Goal: Feedback & Contribution: Leave review/rating

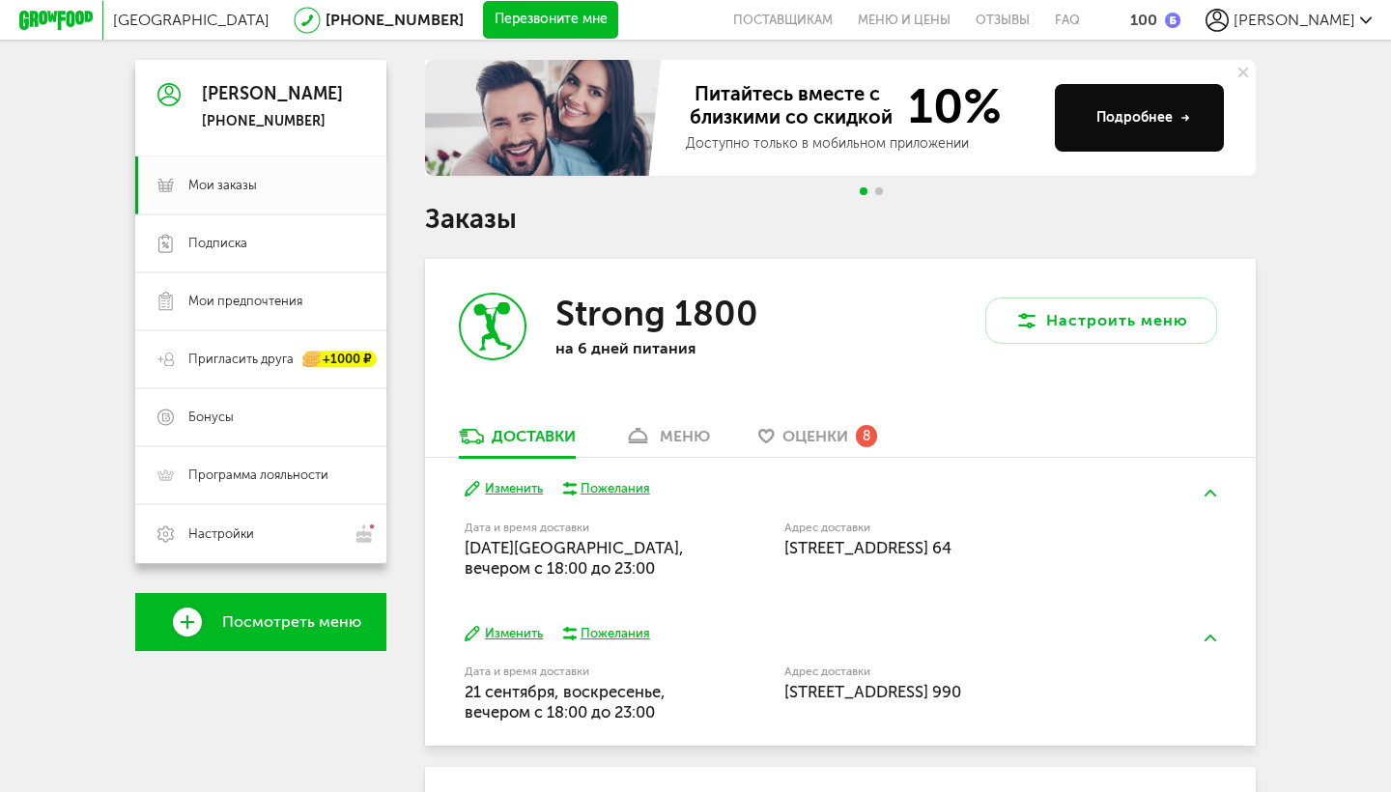
scroll to position [175, 0]
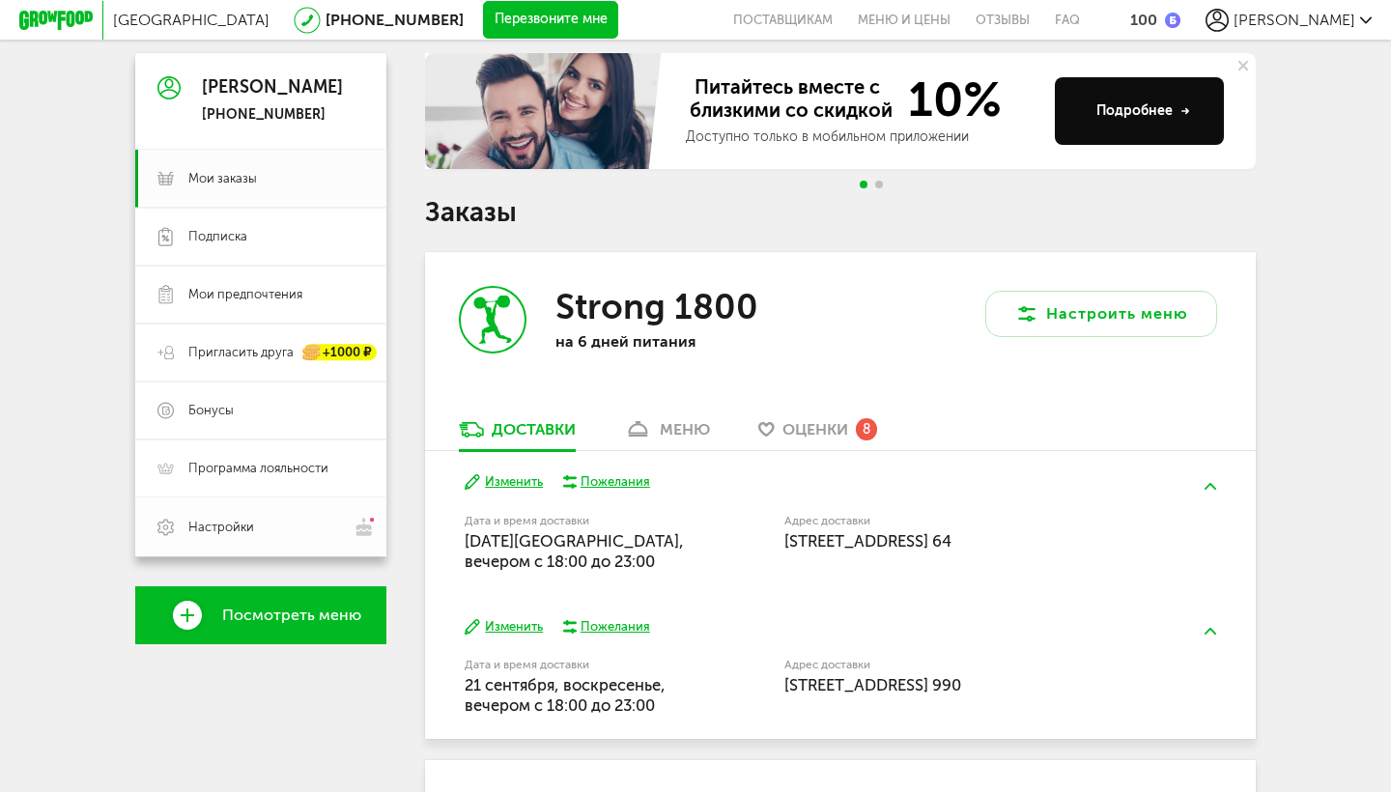
click at [214, 525] on span "Настройки" at bounding box center [221, 527] width 66 height 17
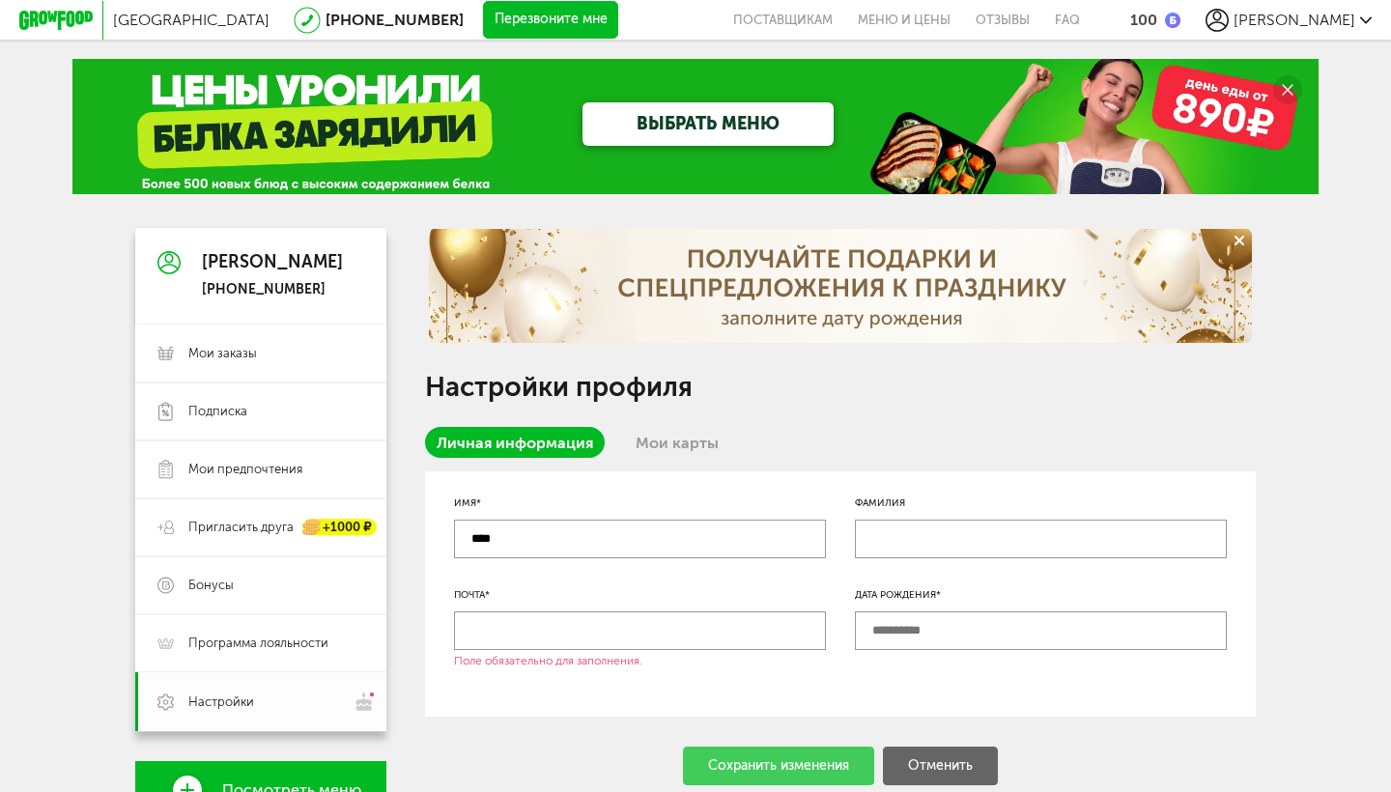
click at [220, 710] on span "Настройки" at bounding box center [276, 702] width 176 height 20
click at [238, 353] on span "Мои заказы" at bounding box center [222, 353] width 69 height 17
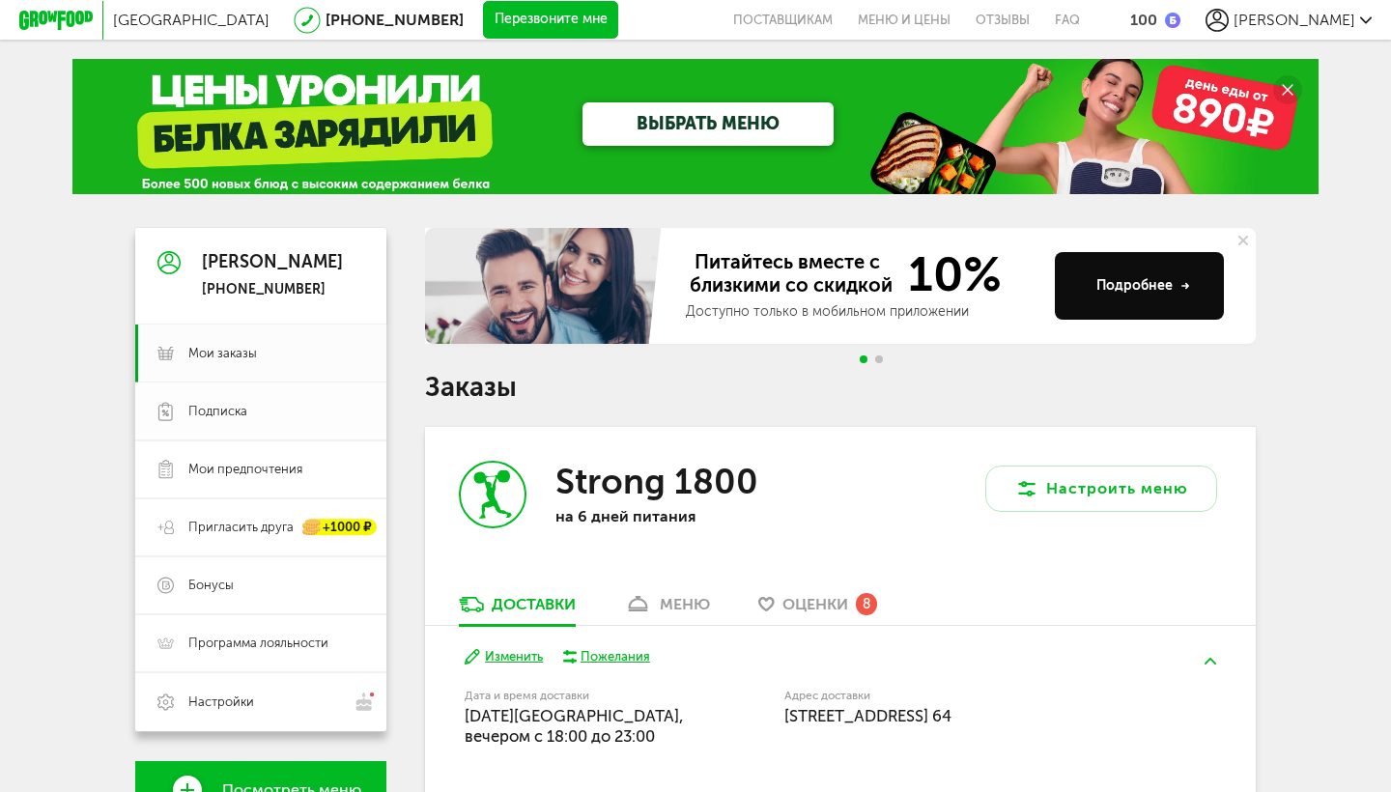
click at [241, 417] on span "Подписка" at bounding box center [217, 411] width 59 height 17
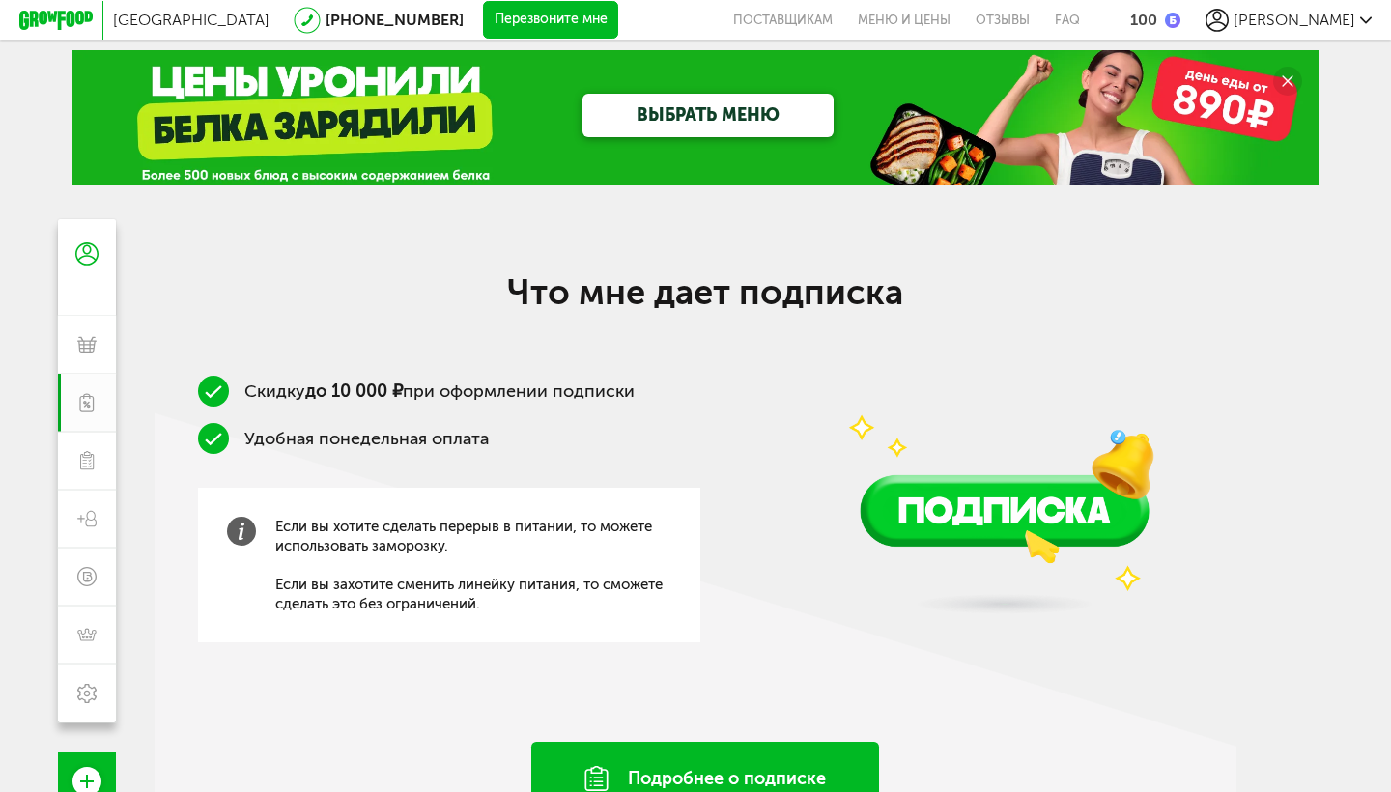
scroll to position [8, 0]
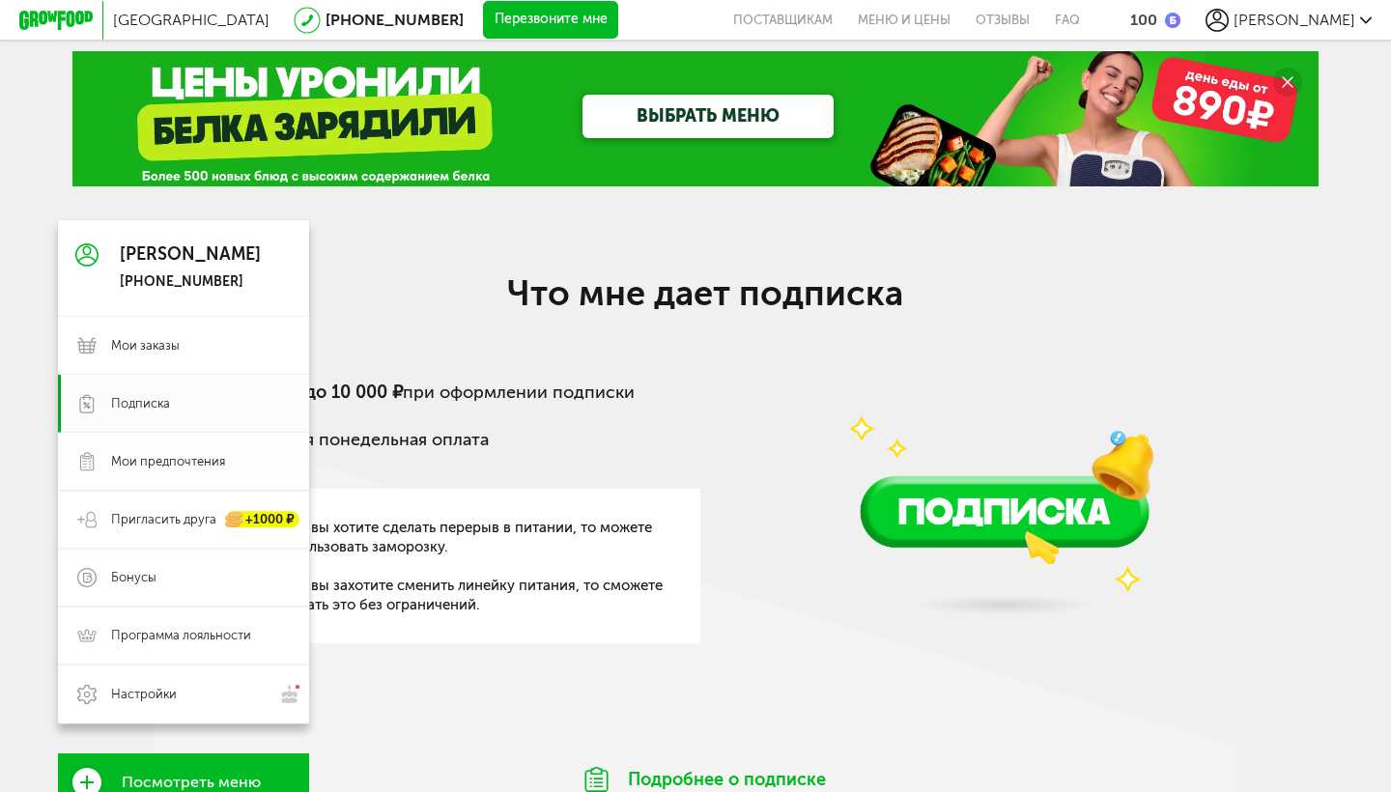
click at [96, 458] on icon at bounding box center [86, 461] width 19 height 19
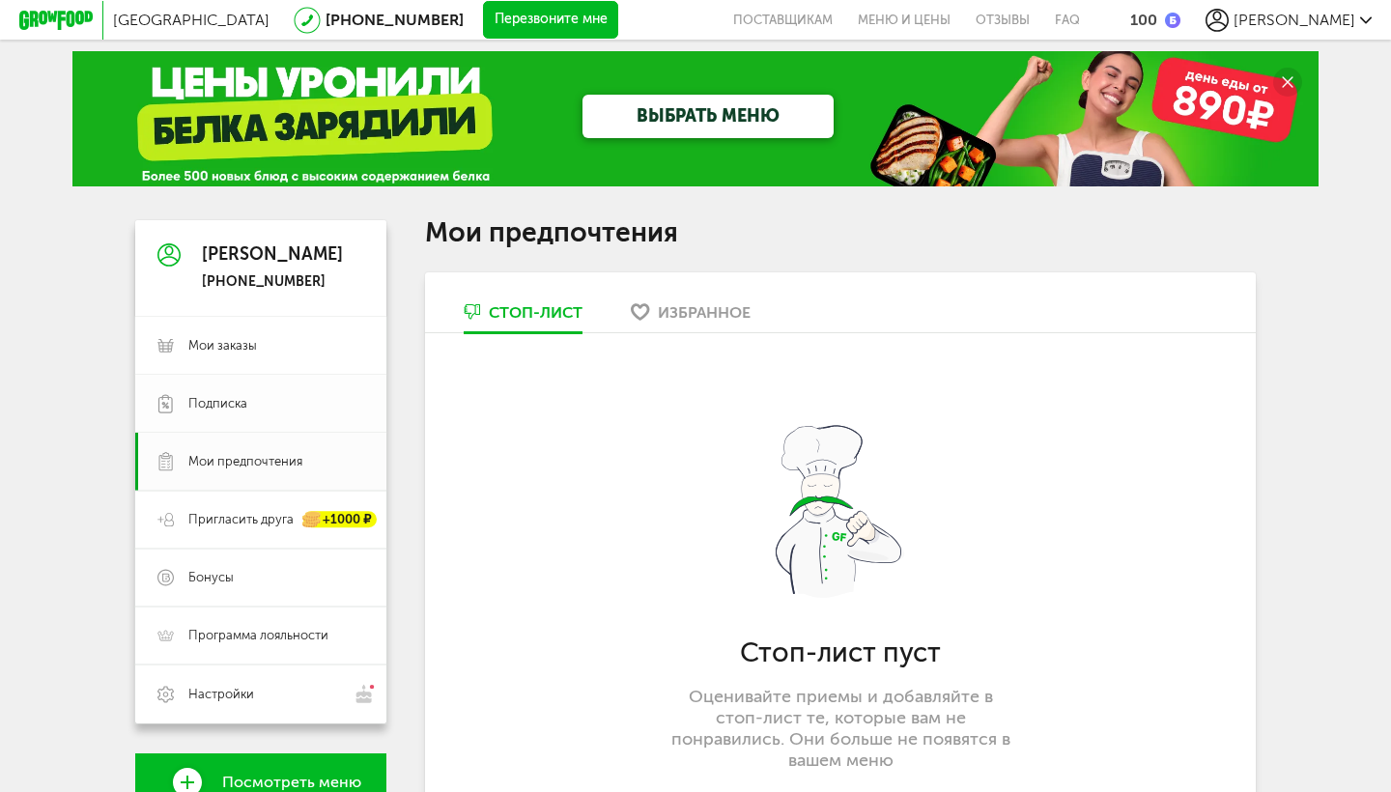
click at [237, 388] on link "Подписка" at bounding box center [260, 404] width 251 height 58
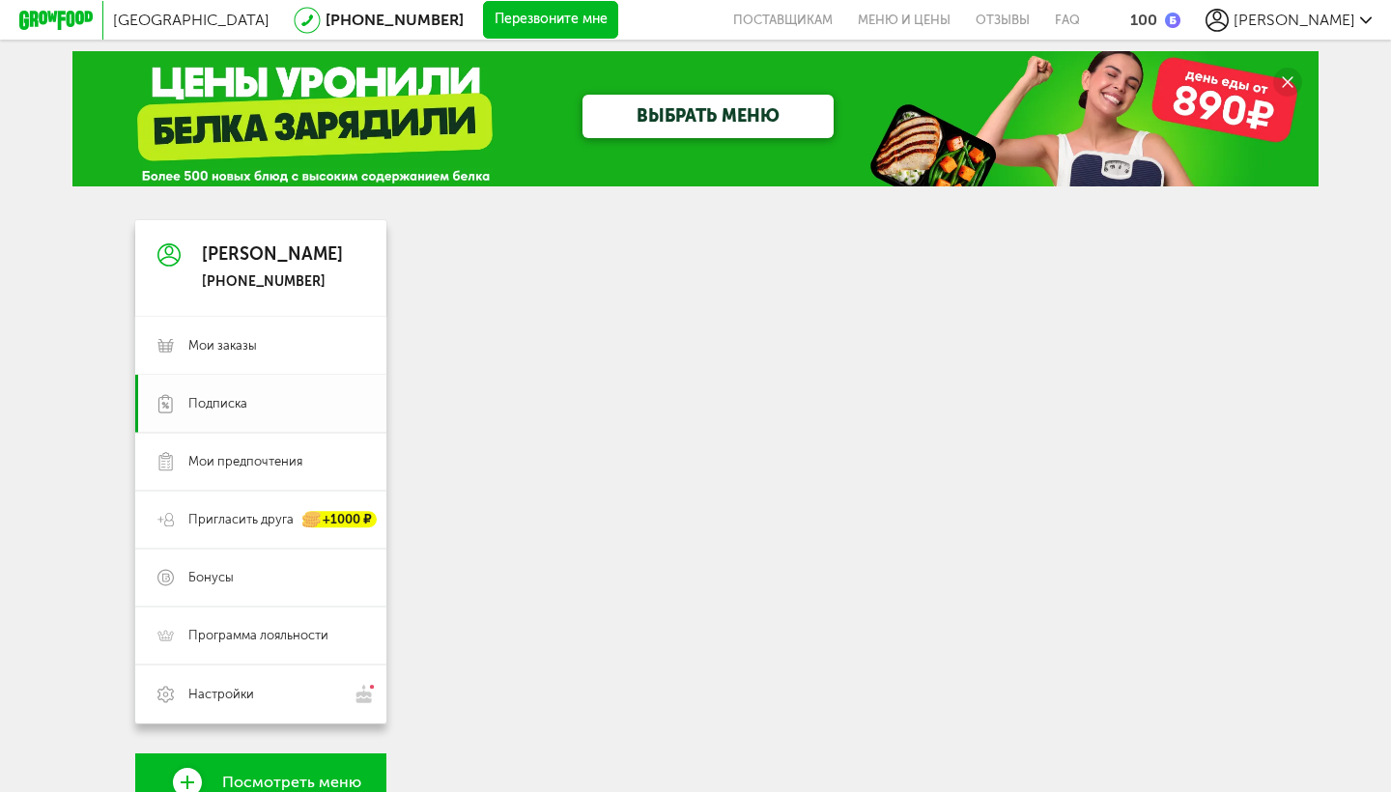
click at [237, 409] on span "Подписка" at bounding box center [217, 403] width 59 height 17
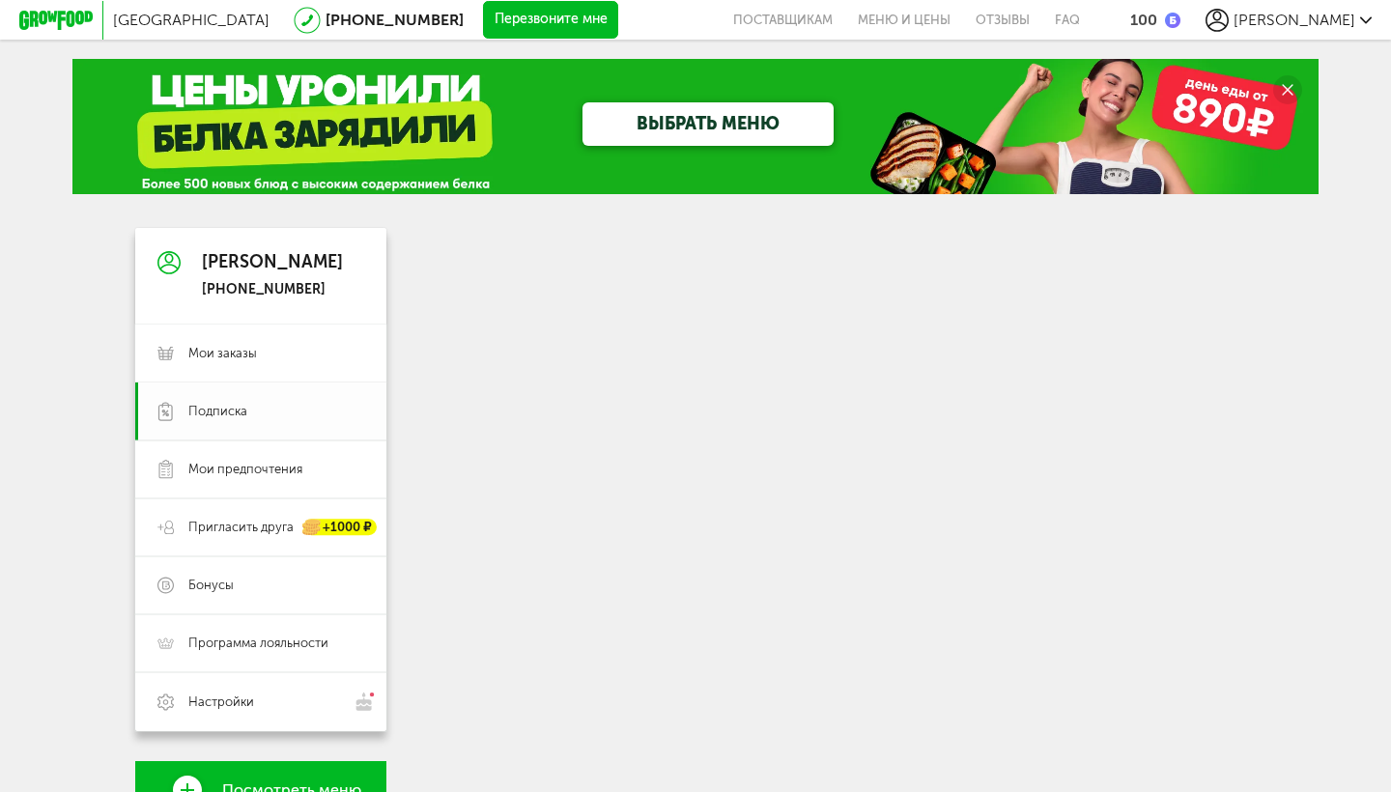
click at [204, 412] on span "Подписка" at bounding box center [217, 411] width 59 height 17
click at [219, 336] on link "Мои заказы" at bounding box center [260, 354] width 251 height 58
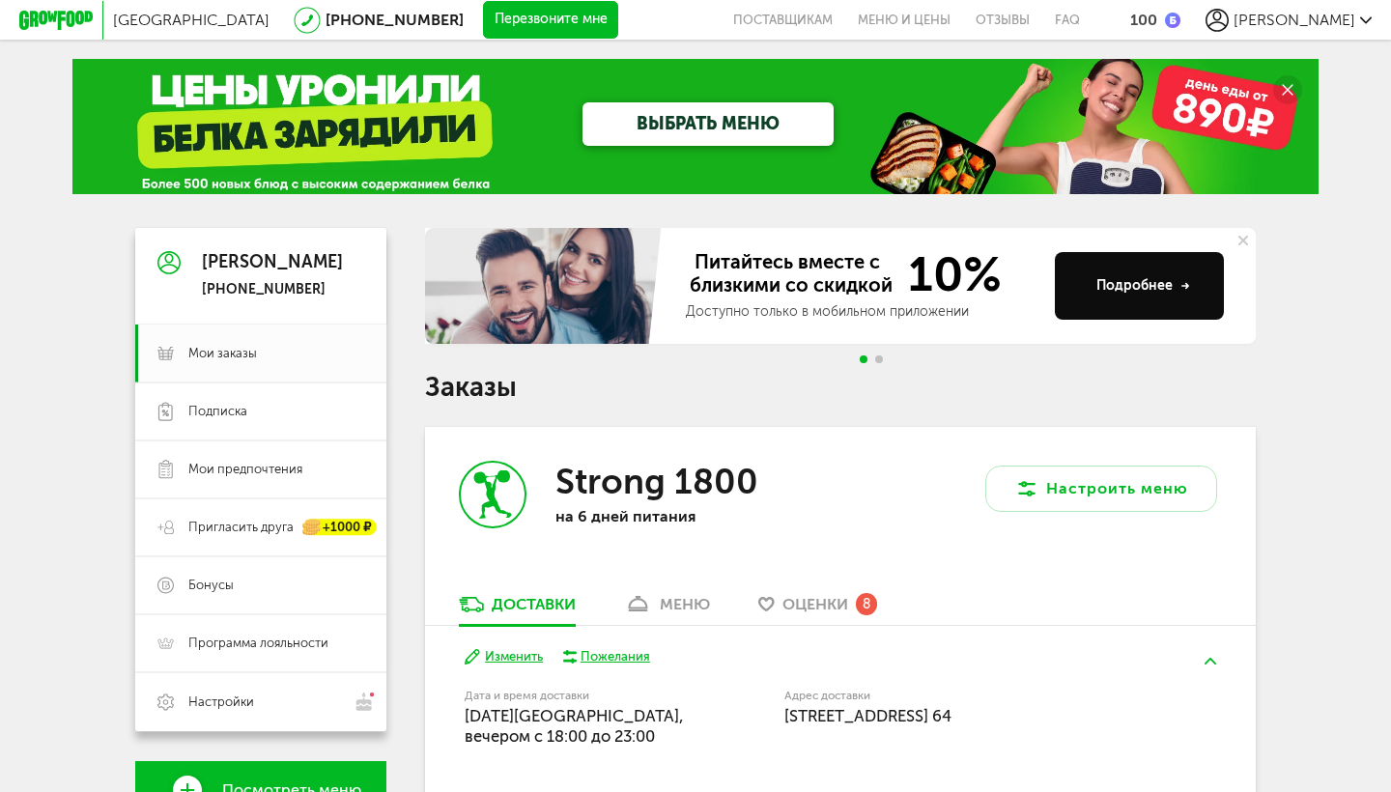
scroll to position [-1, 0]
click at [266, 414] on span "Подписка" at bounding box center [276, 411] width 176 height 17
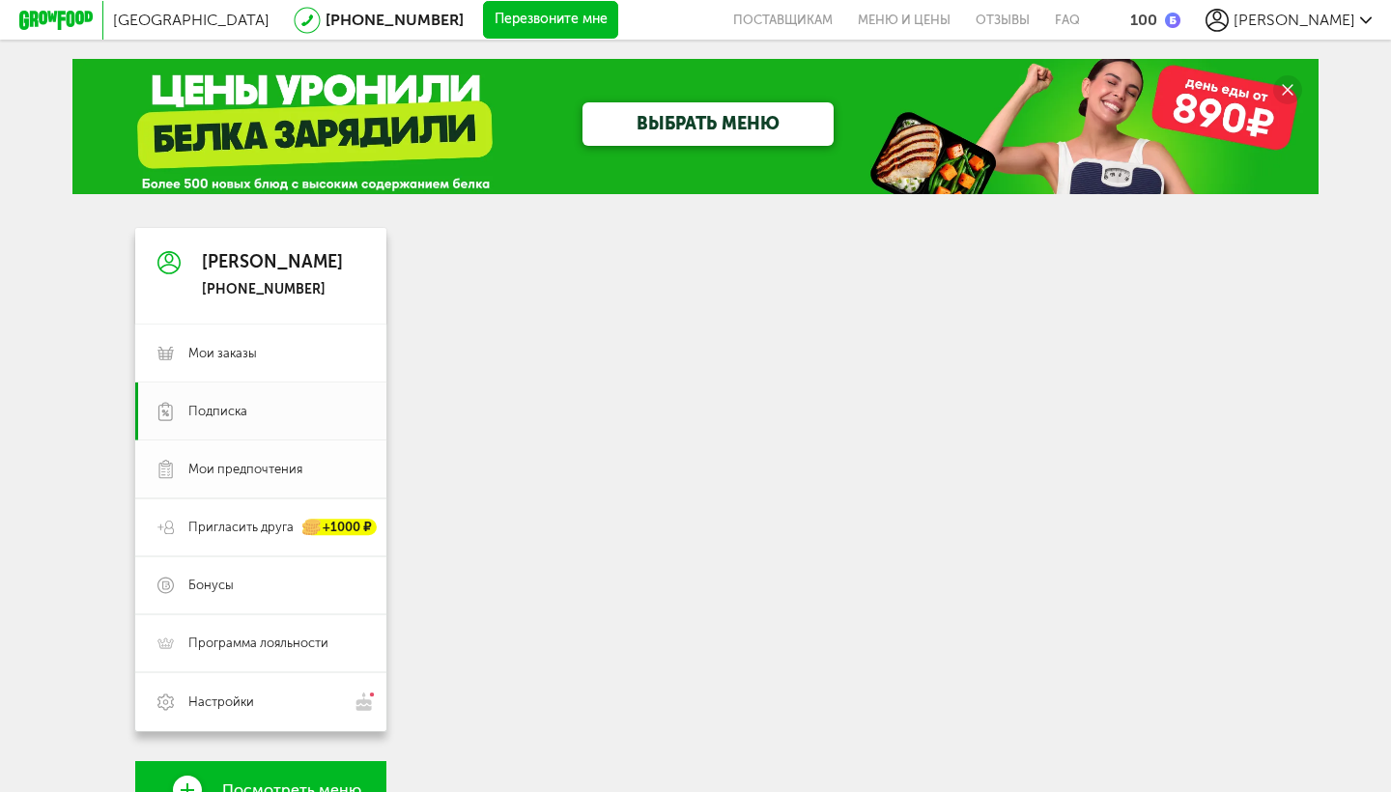
click at [228, 467] on span "Мои предпочтения" at bounding box center [245, 469] width 114 height 17
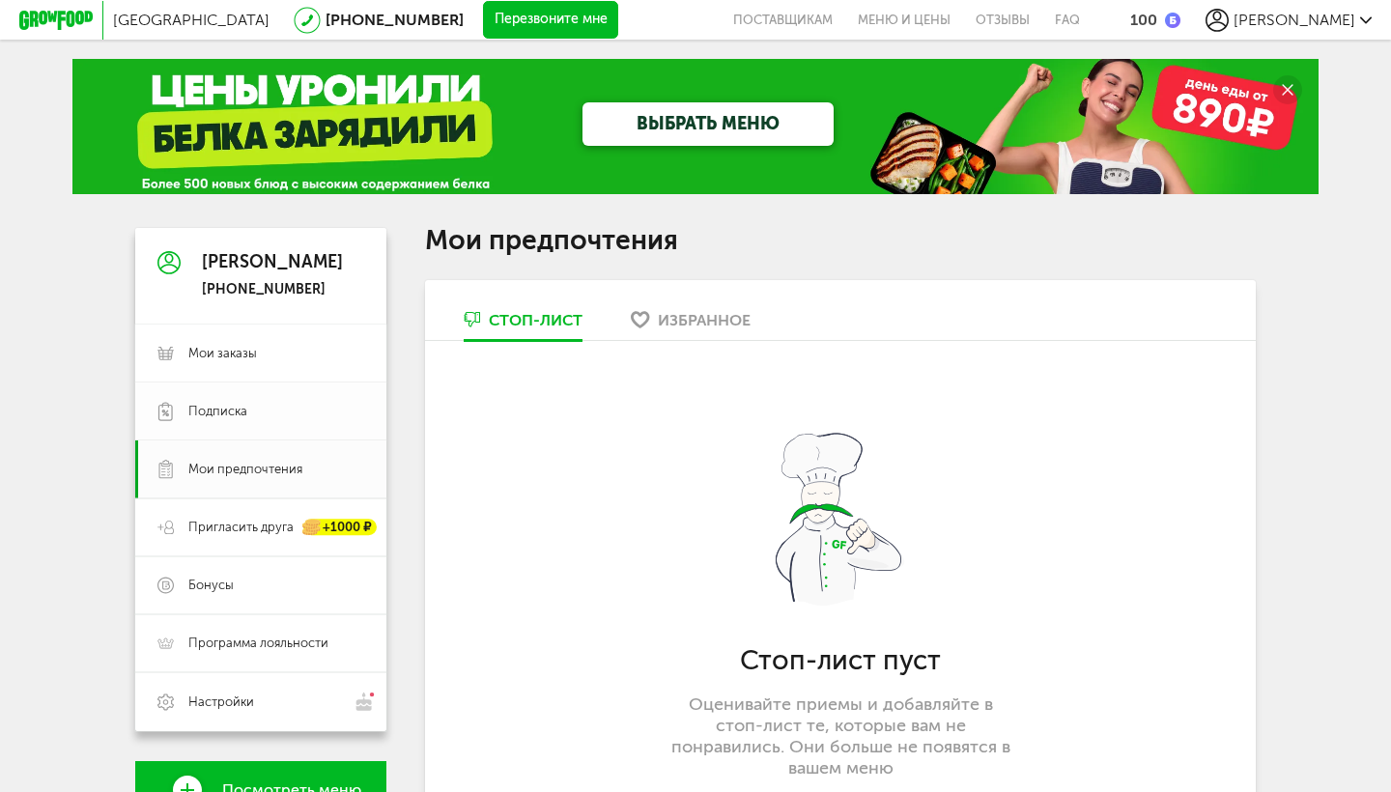
click at [240, 408] on span "Подписка" at bounding box center [217, 411] width 59 height 17
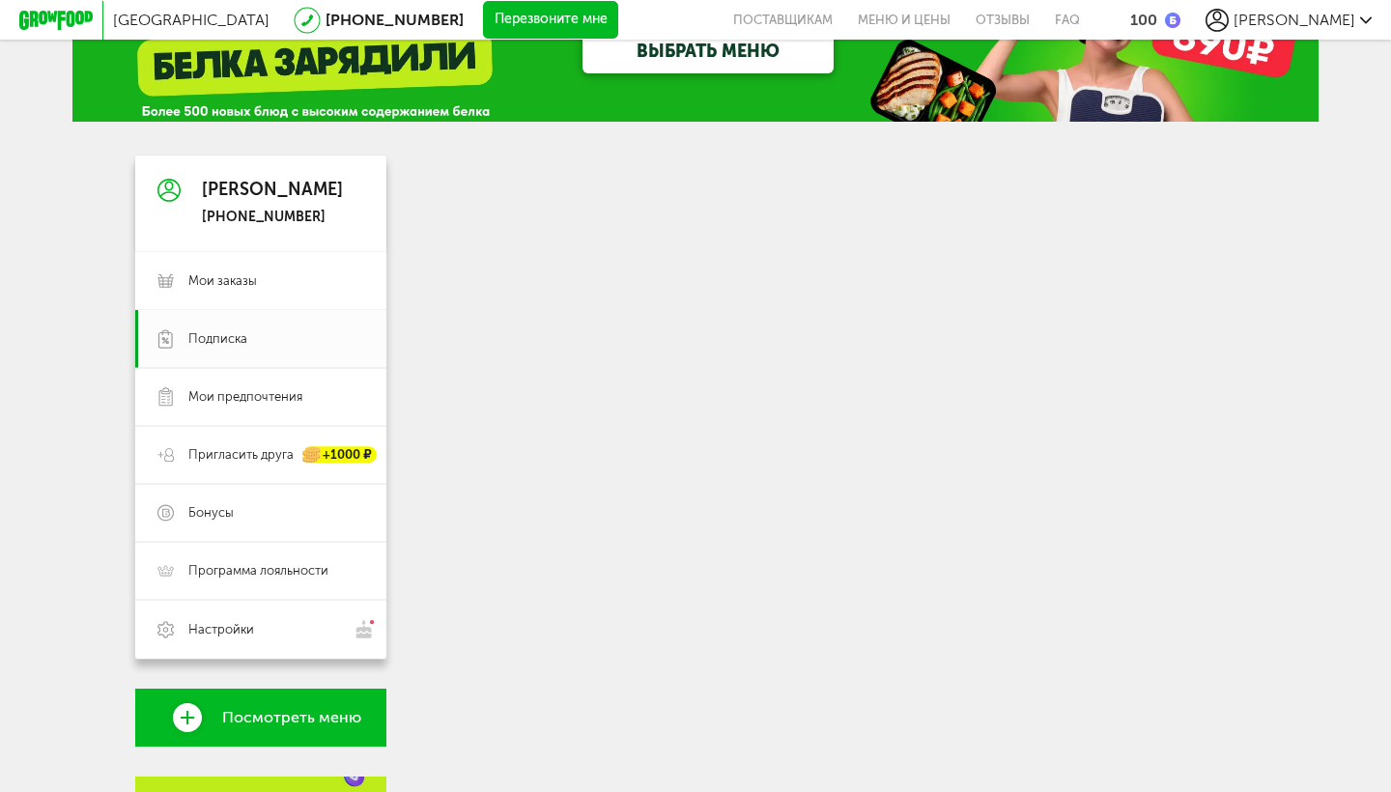
scroll to position [71, 0]
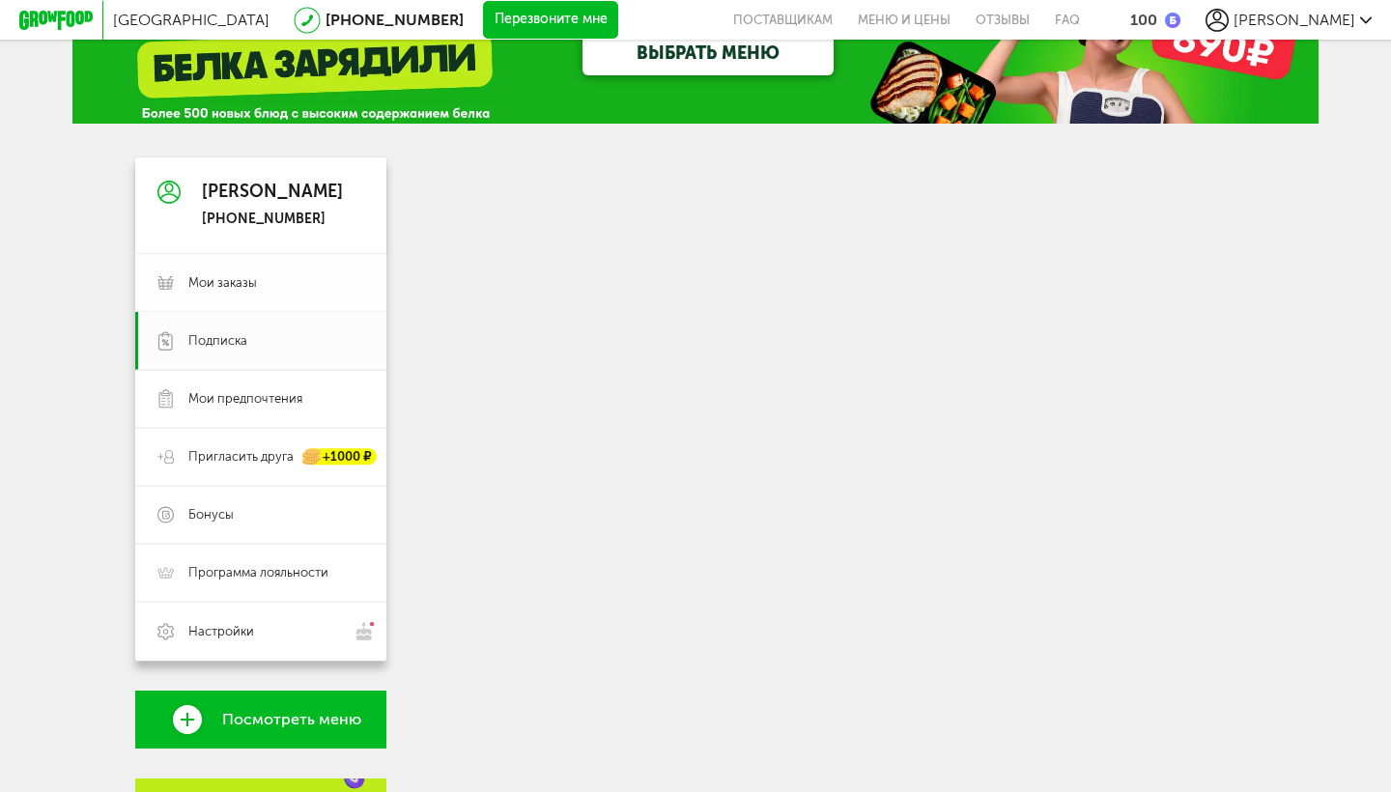
click at [239, 287] on span "Мои заказы" at bounding box center [222, 282] width 69 height 17
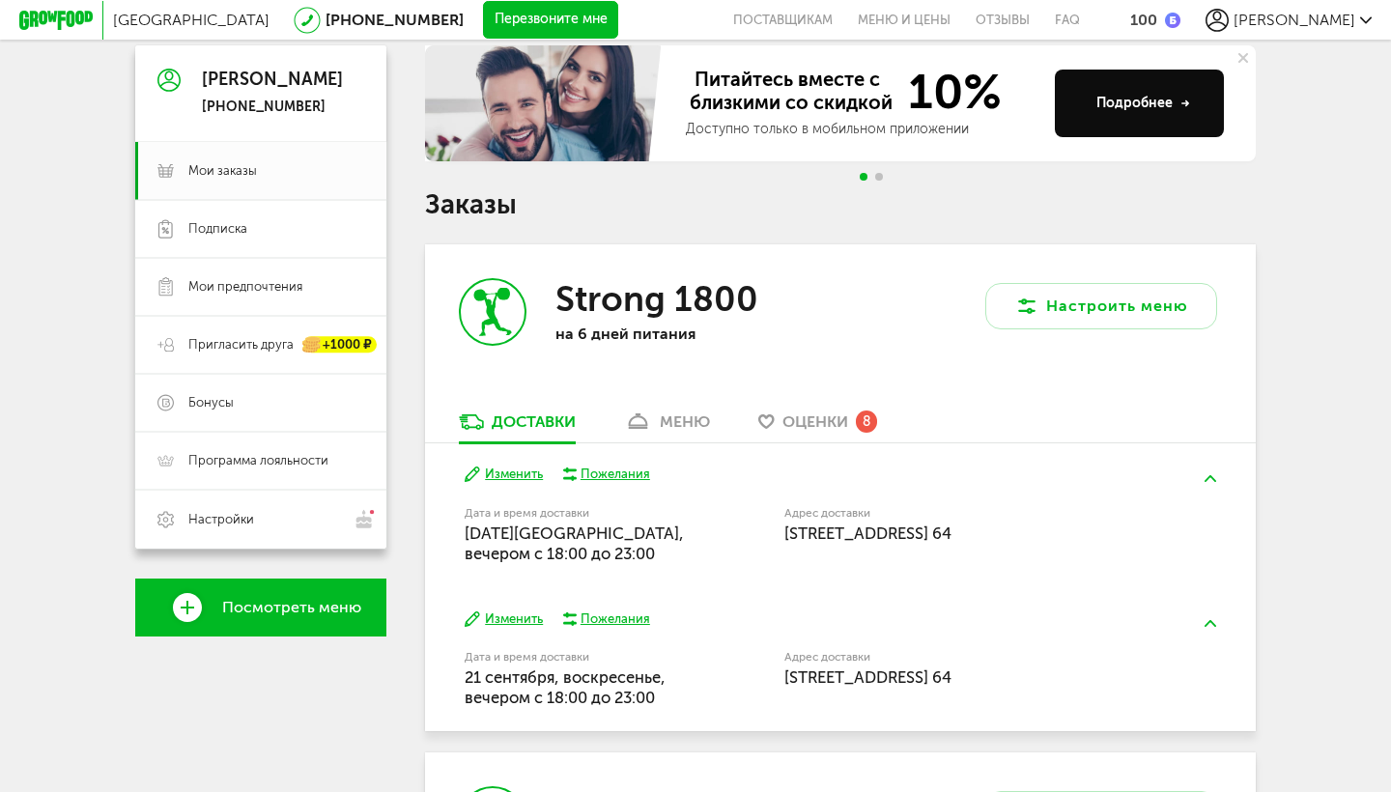
scroll to position [185, 0]
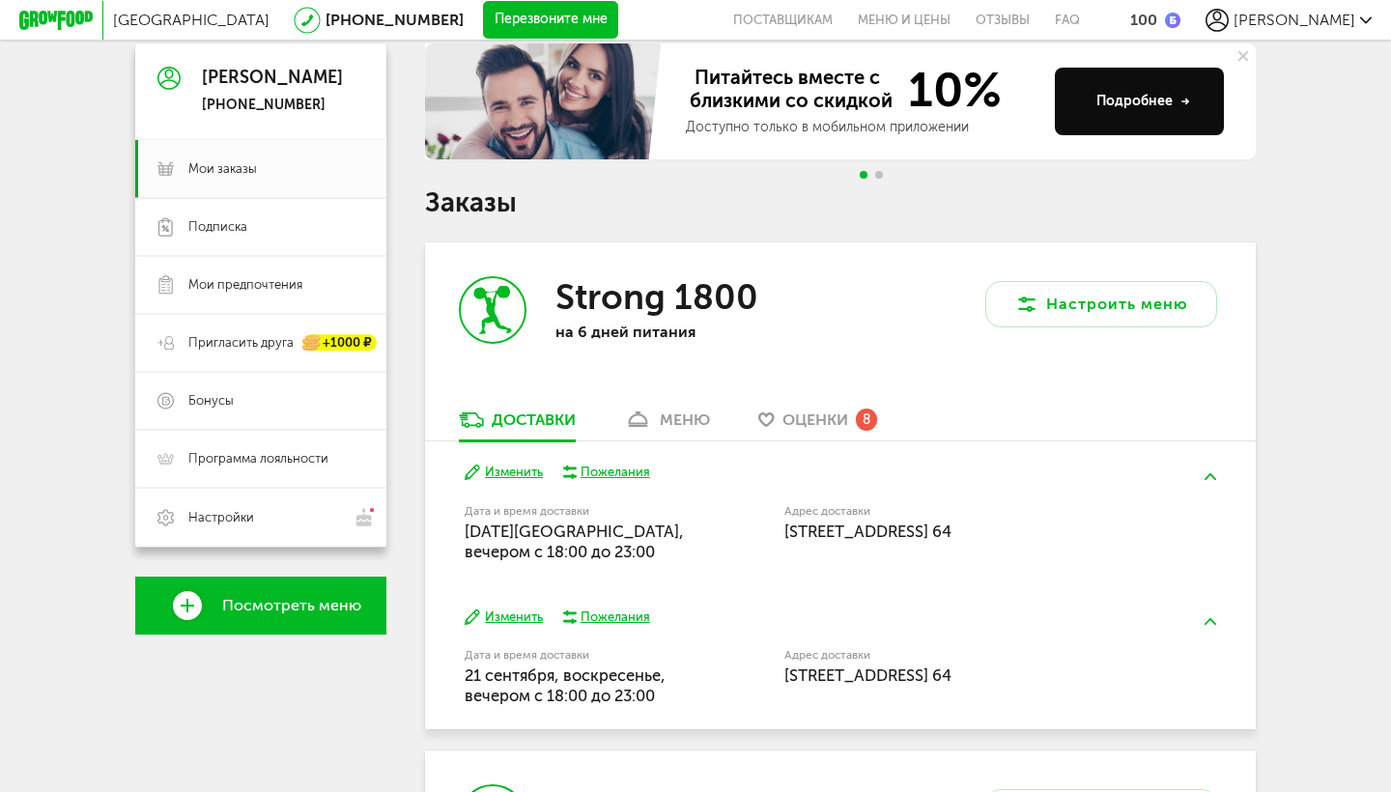
click at [837, 411] on span "Оценки" at bounding box center [815, 420] width 66 height 18
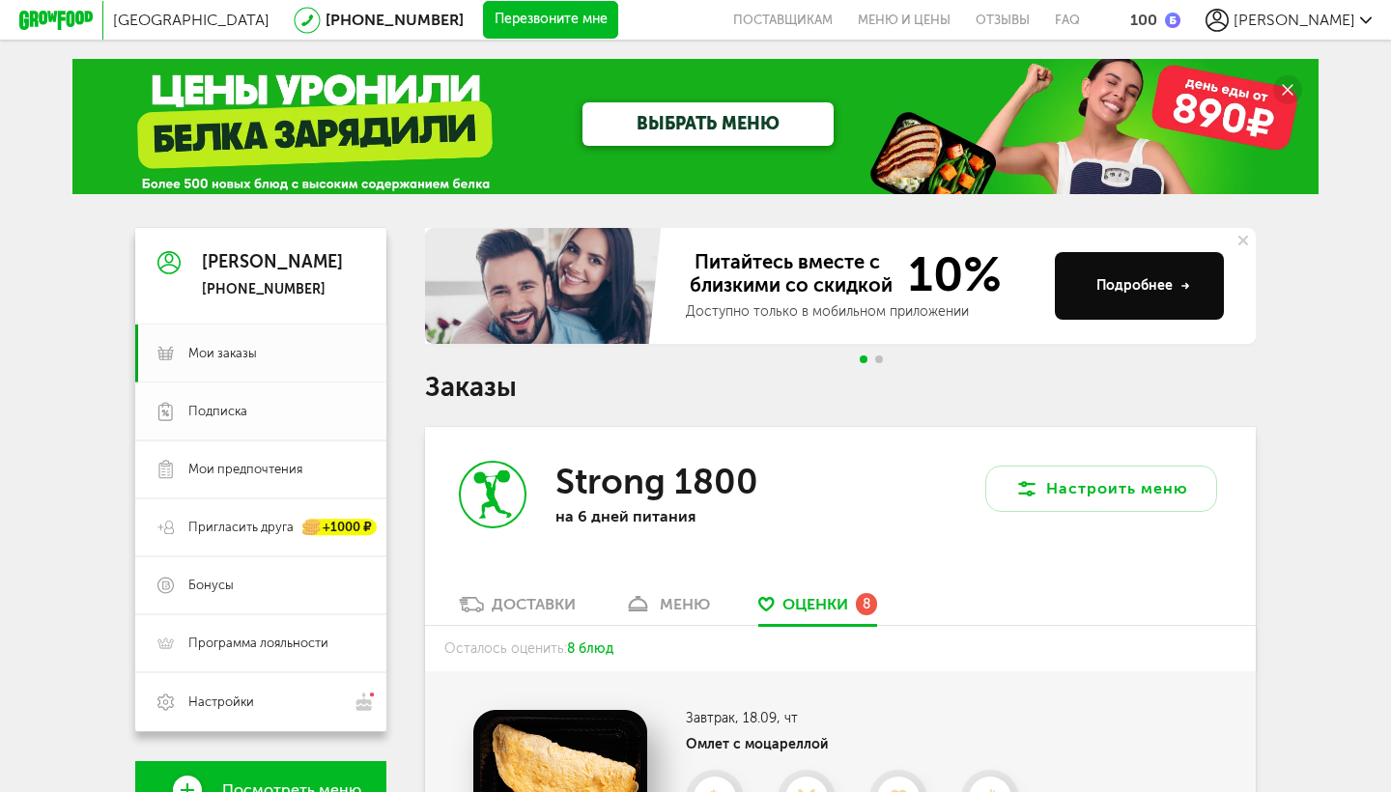
click at [233, 411] on span "Подписка" at bounding box center [217, 411] width 59 height 17
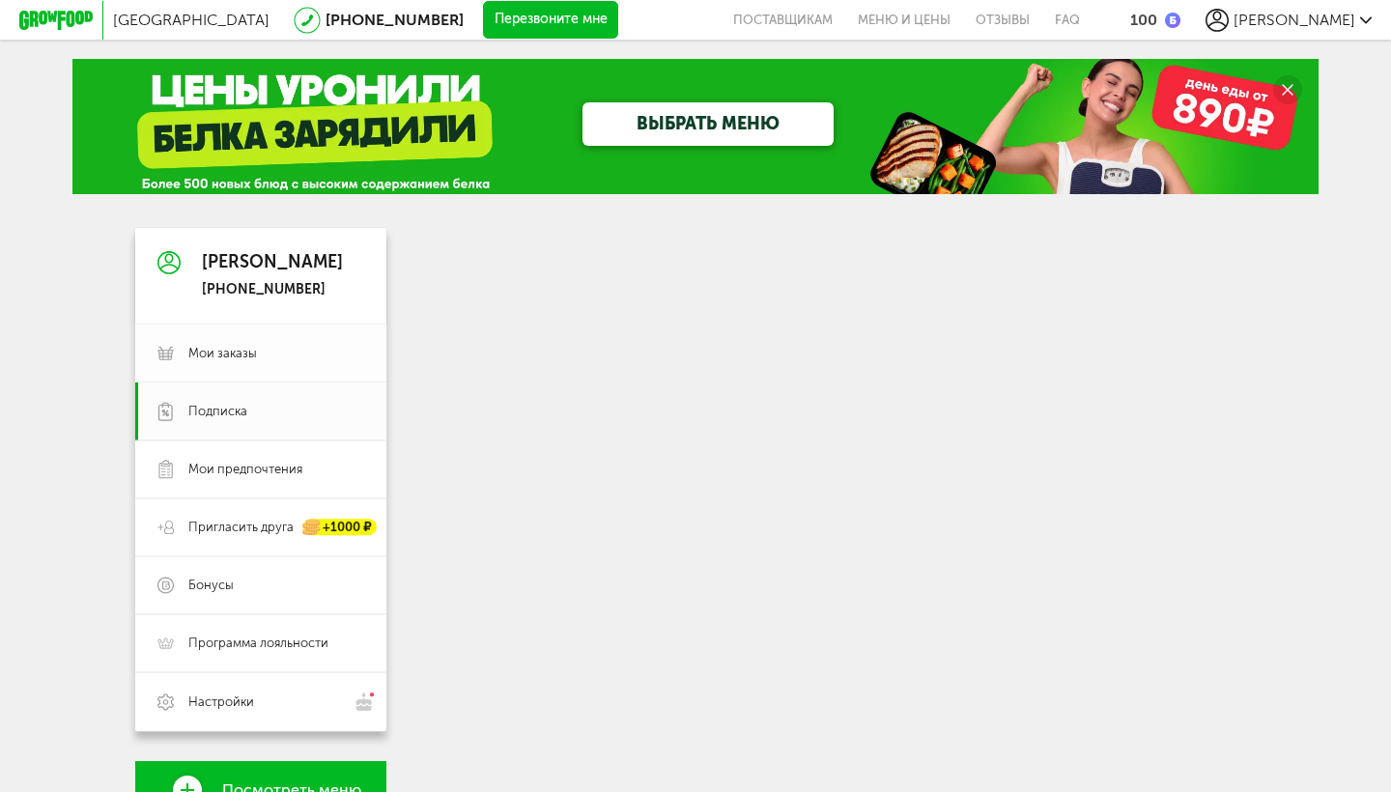
click at [240, 349] on span "Мои заказы" at bounding box center [222, 353] width 69 height 17
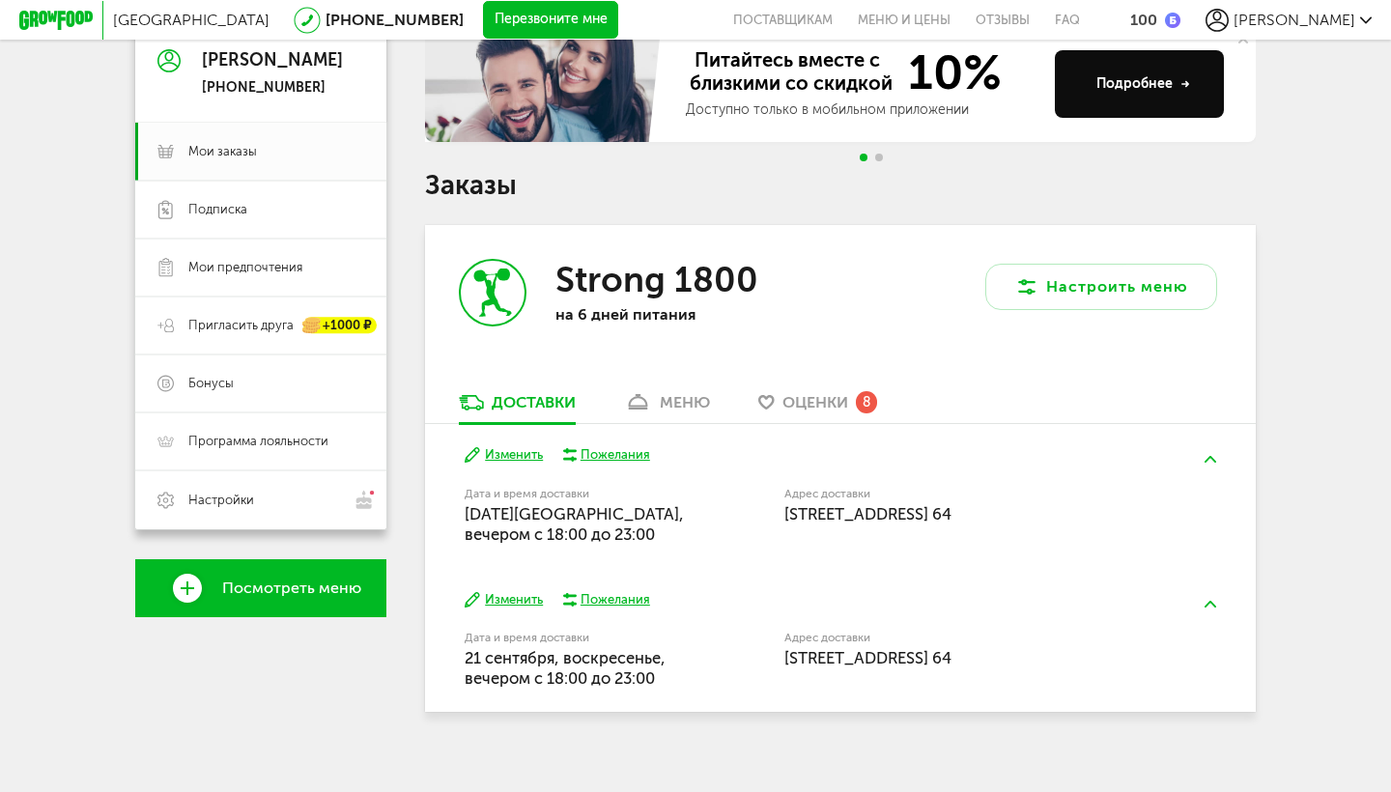
scroll to position [201, 0]
click at [842, 394] on span "Оценки" at bounding box center [815, 403] width 66 height 18
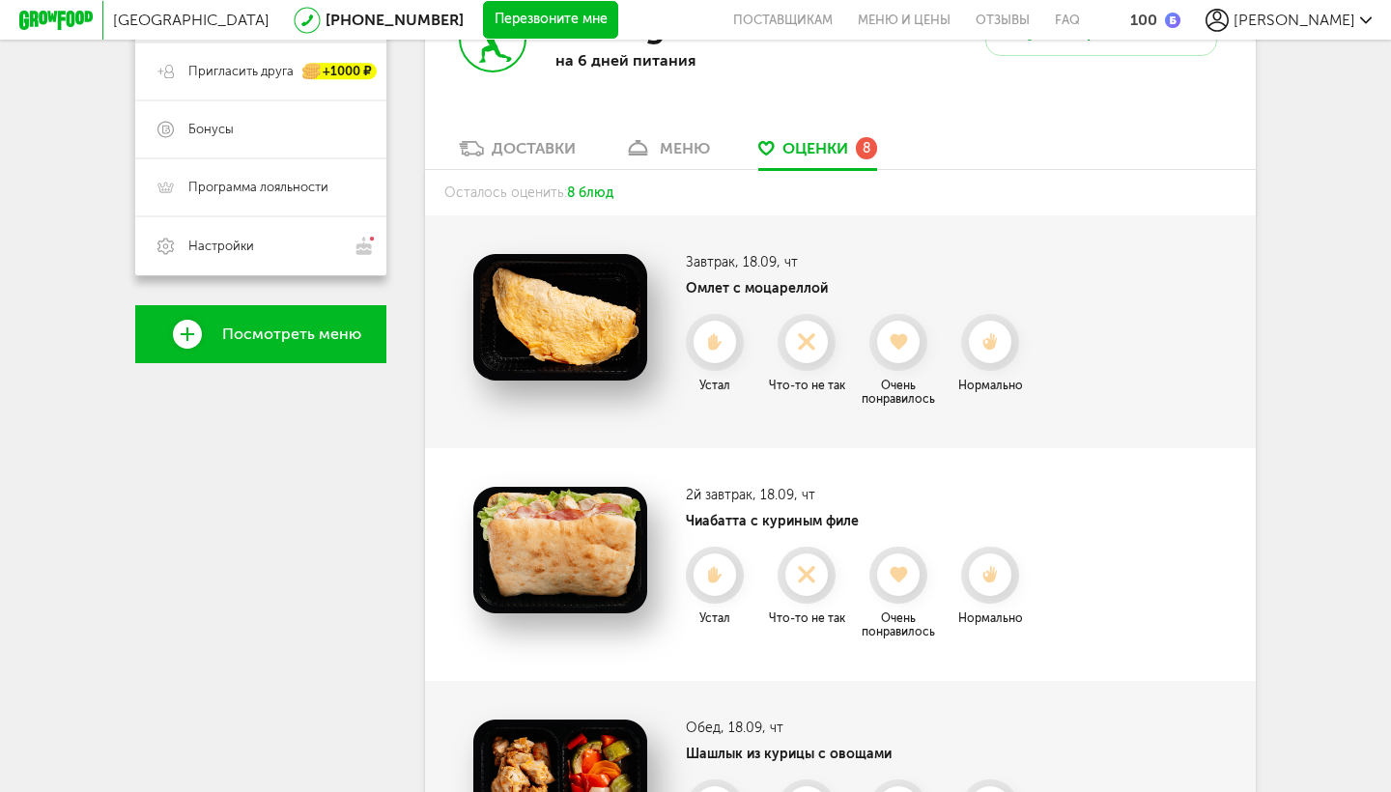
scroll to position [478, 0]
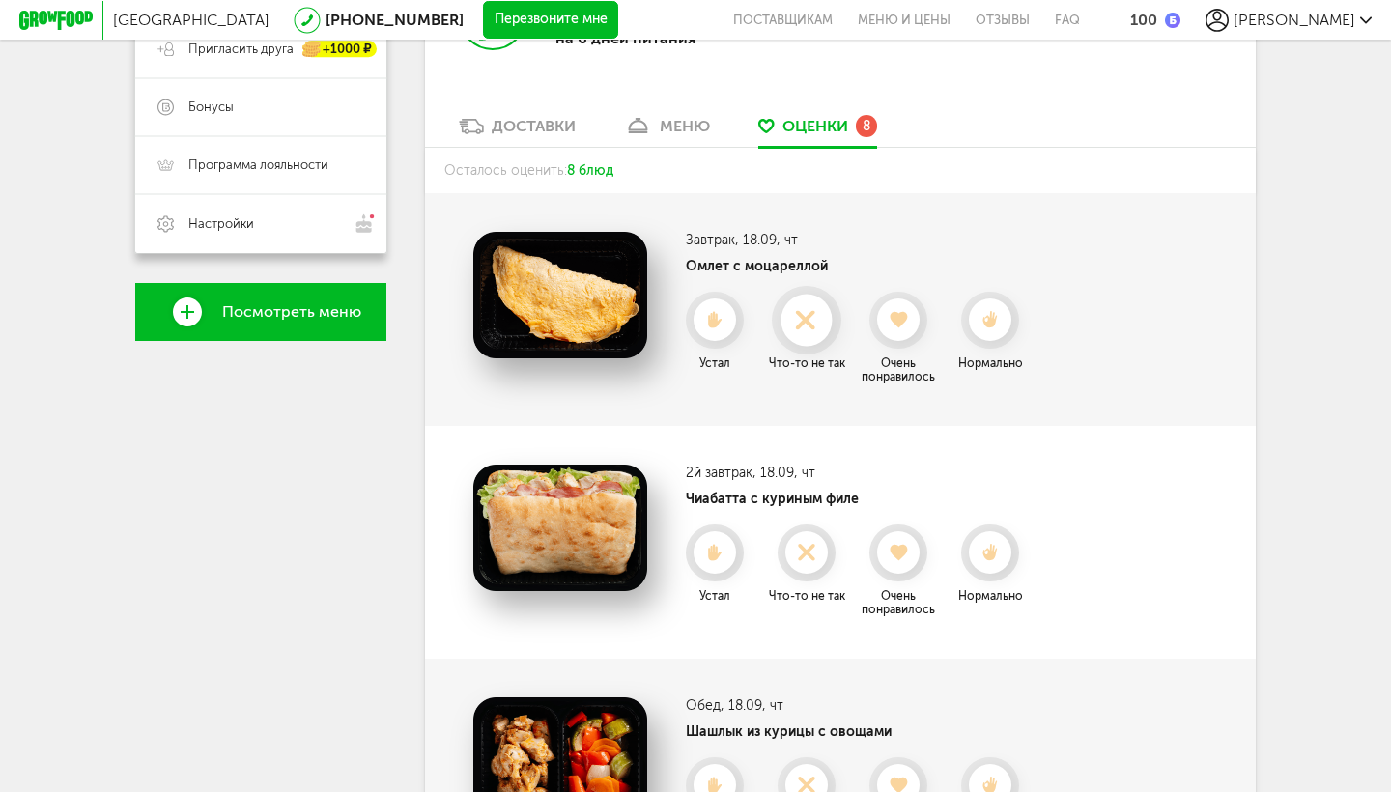
click at [805, 295] on div at bounding box center [806, 320] width 51 height 51
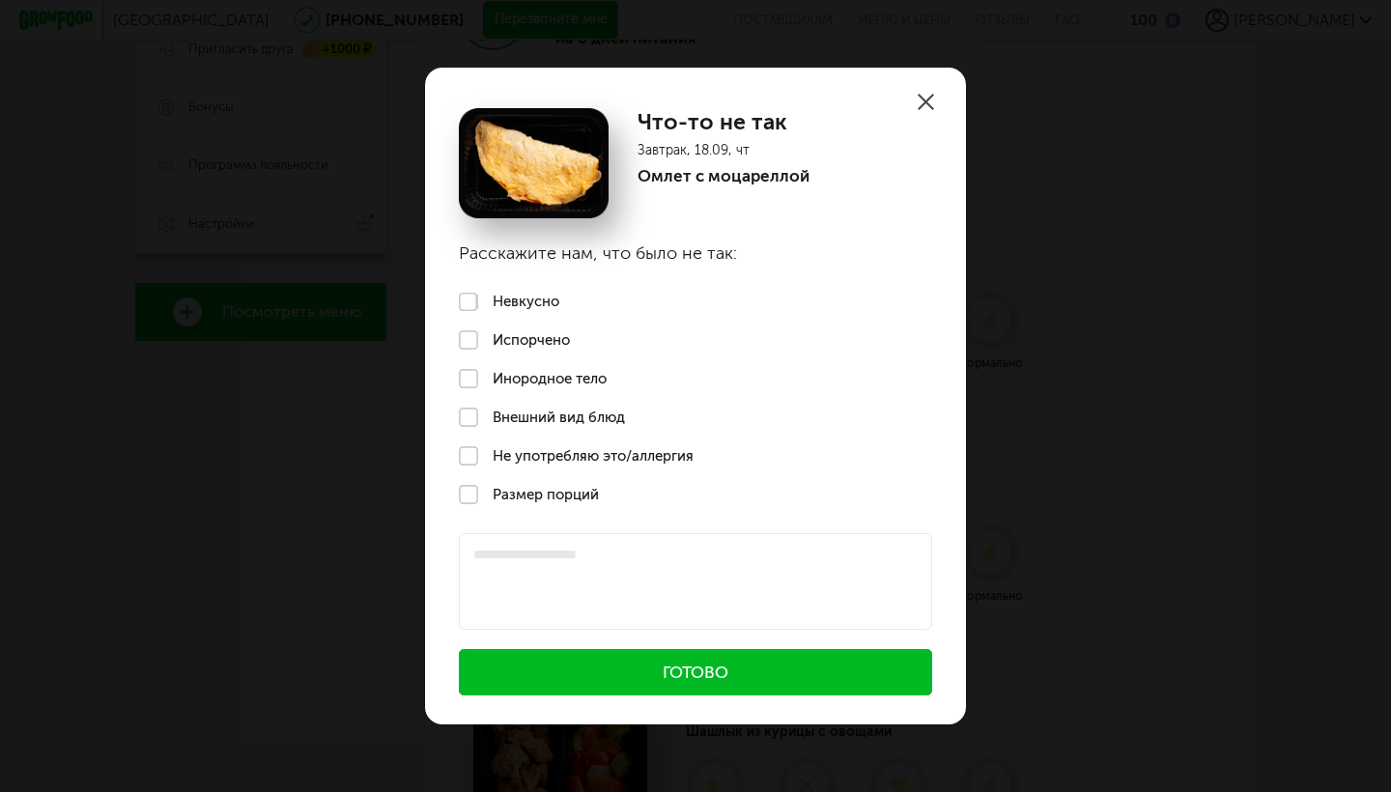
click at [489, 298] on label "Невкусно" at bounding box center [695, 302] width 541 height 39
click at [746, 670] on button "Готово" at bounding box center [695, 672] width 473 height 46
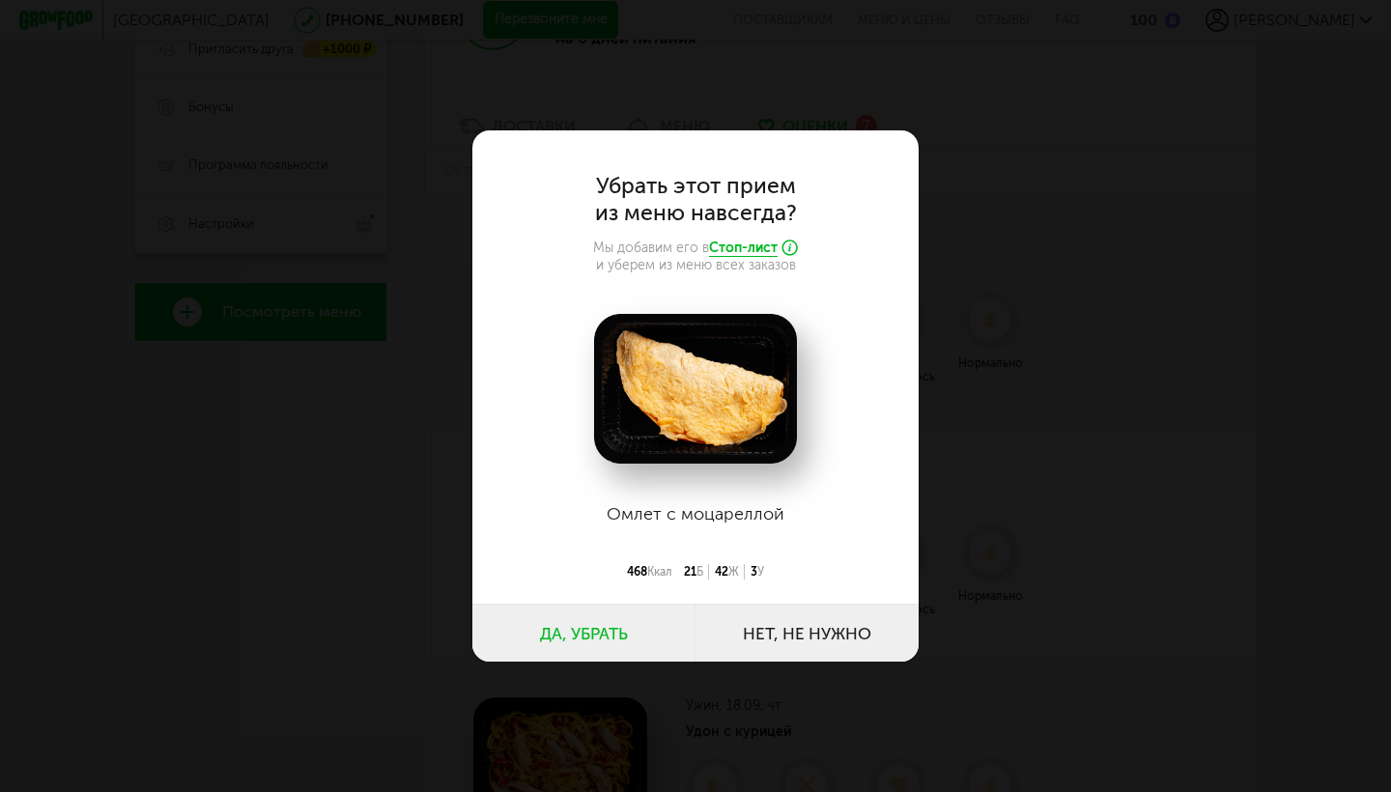
click at [765, 637] on button "Нет, не нужно" at bounding box center [806, 633] width 223 height 58
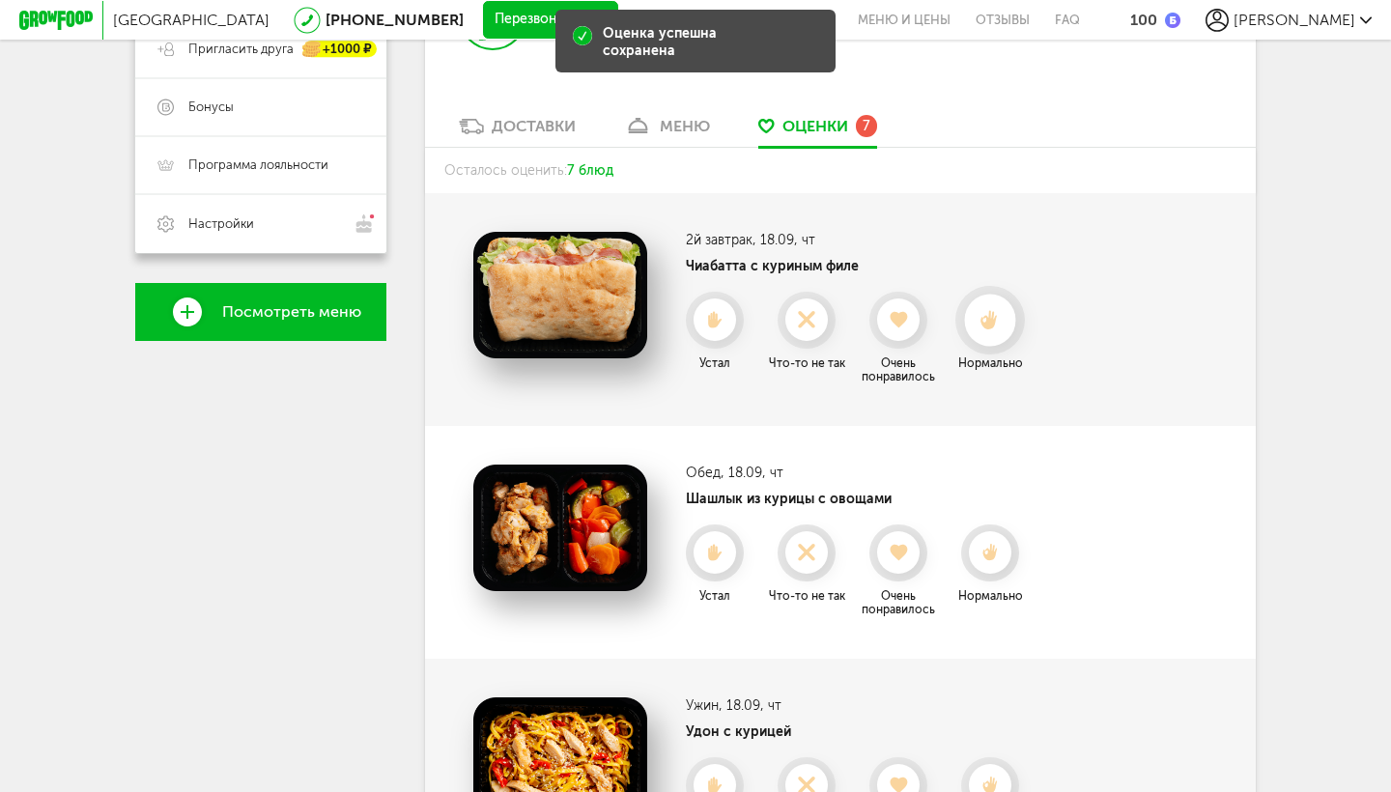
click at [976, 311] on div at bounding box center [989, 320] width 51 height 51
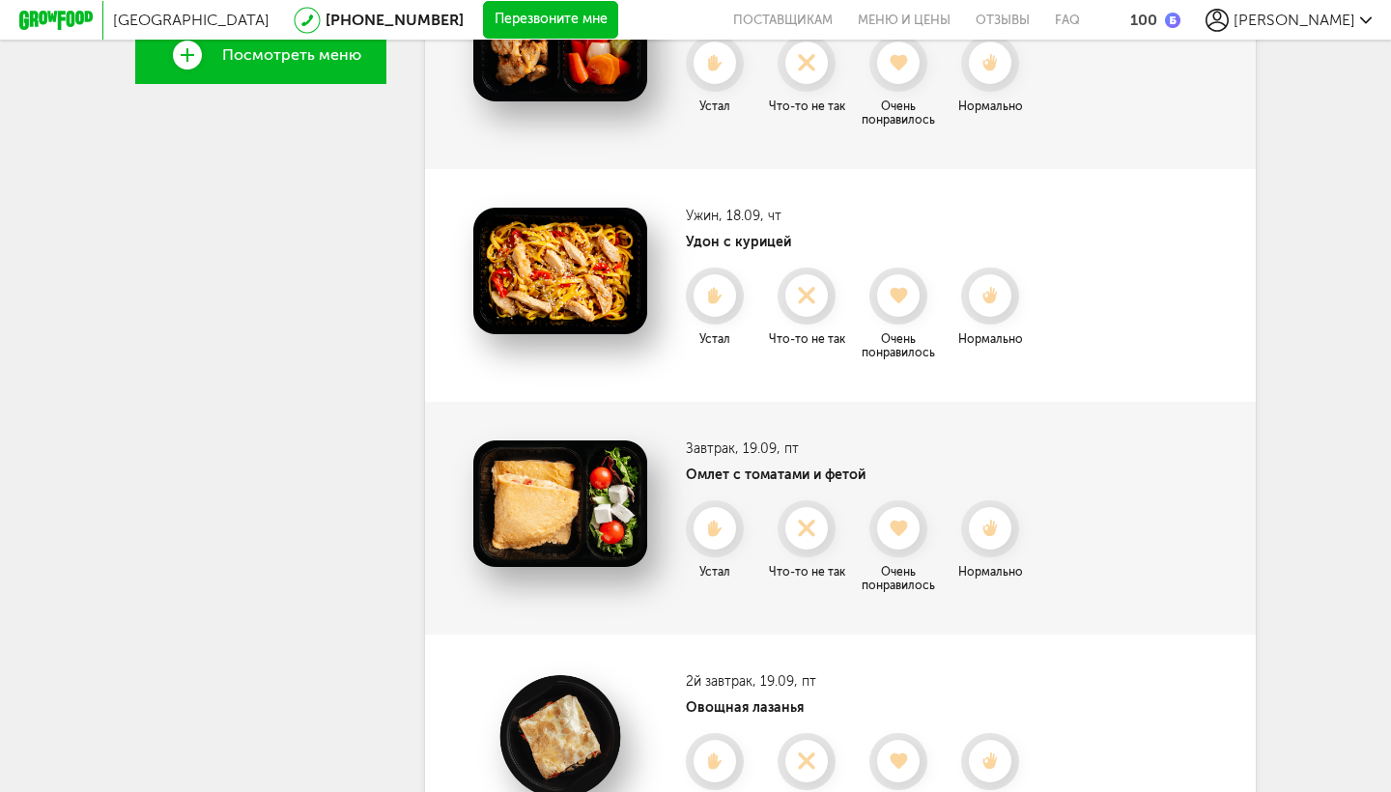
scroll to position [751, 0]
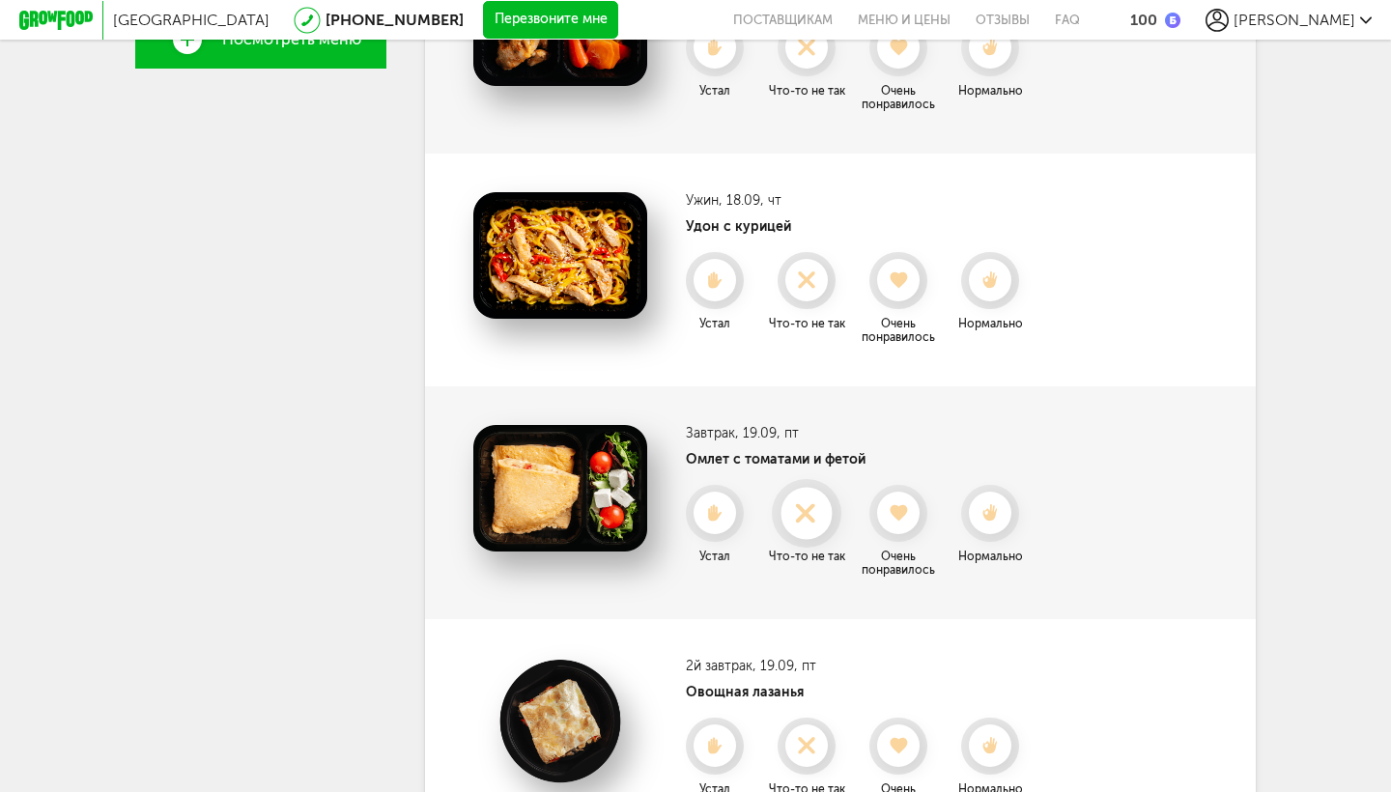
click at [816, 510] on div at bounding box center [806, 513] width 51 height 51
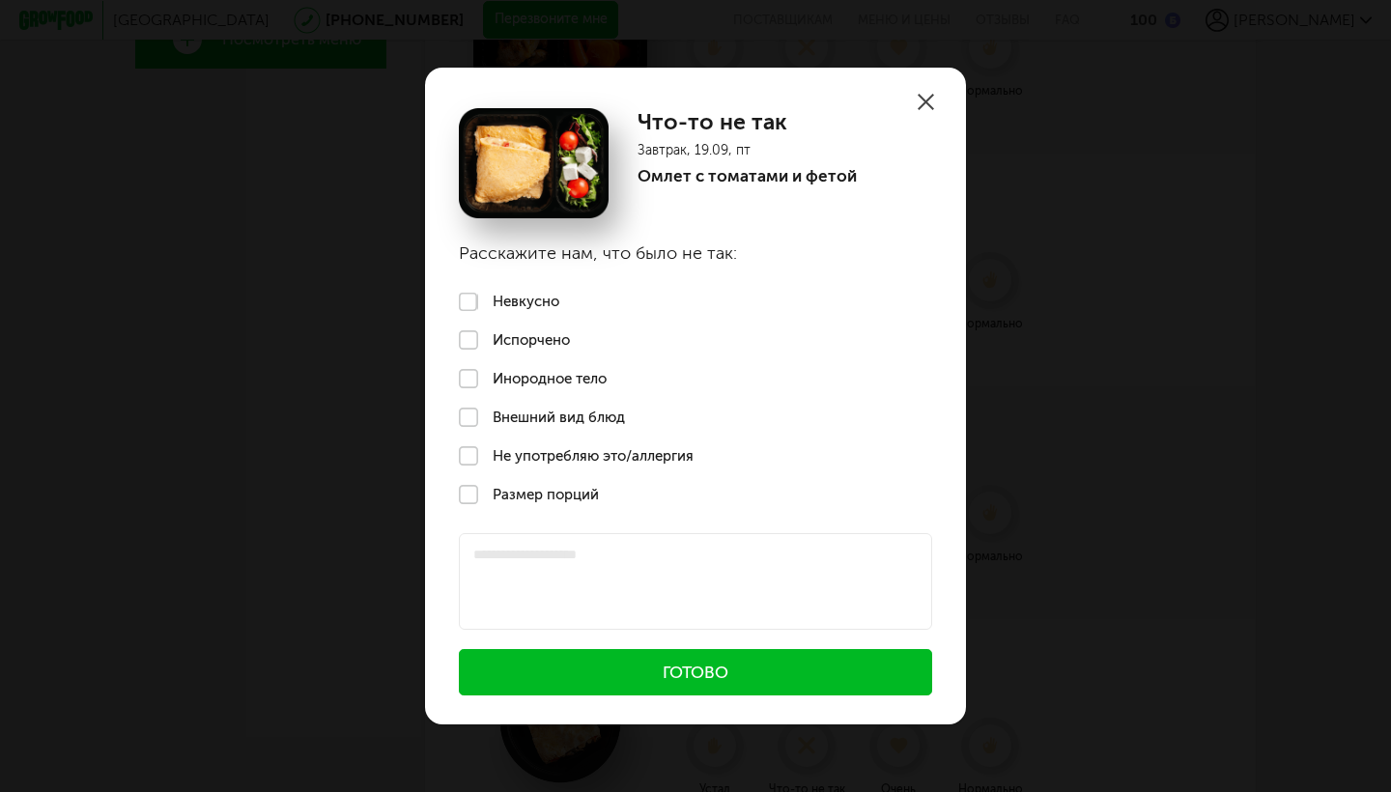
click at [576, 497] on label "Размер порций" at bounding box center [695, 494] width 541 height 39
click at [587, 563] on textarea at bounding box center [695, 581] width 473 height 97
type textarea "**********"
click at [707, 683] on button "Готово" at bounding box center [695, 672] width 473 height 46
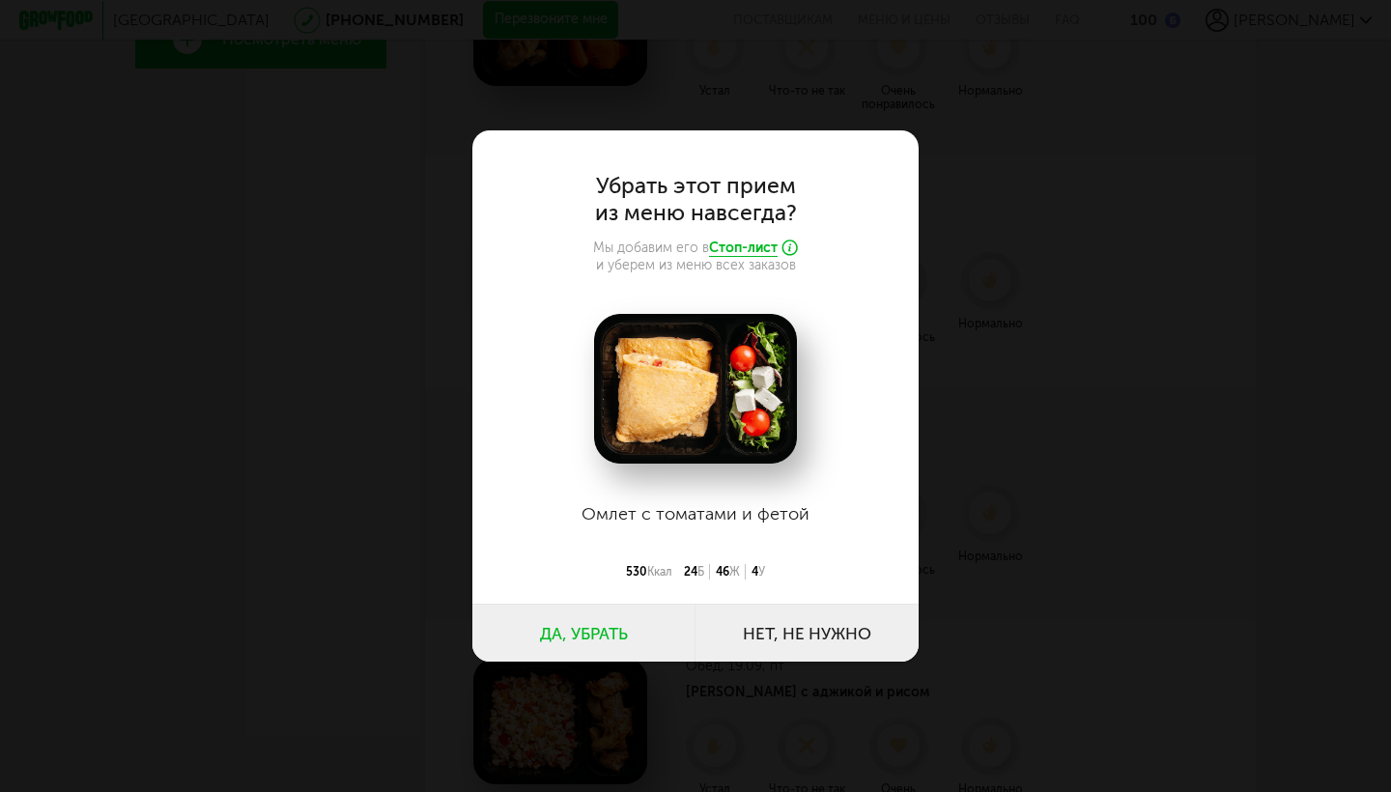
click at [797, 639] on button "Нет, не нужно" at bounding box center [806, 633] width 223 height 58
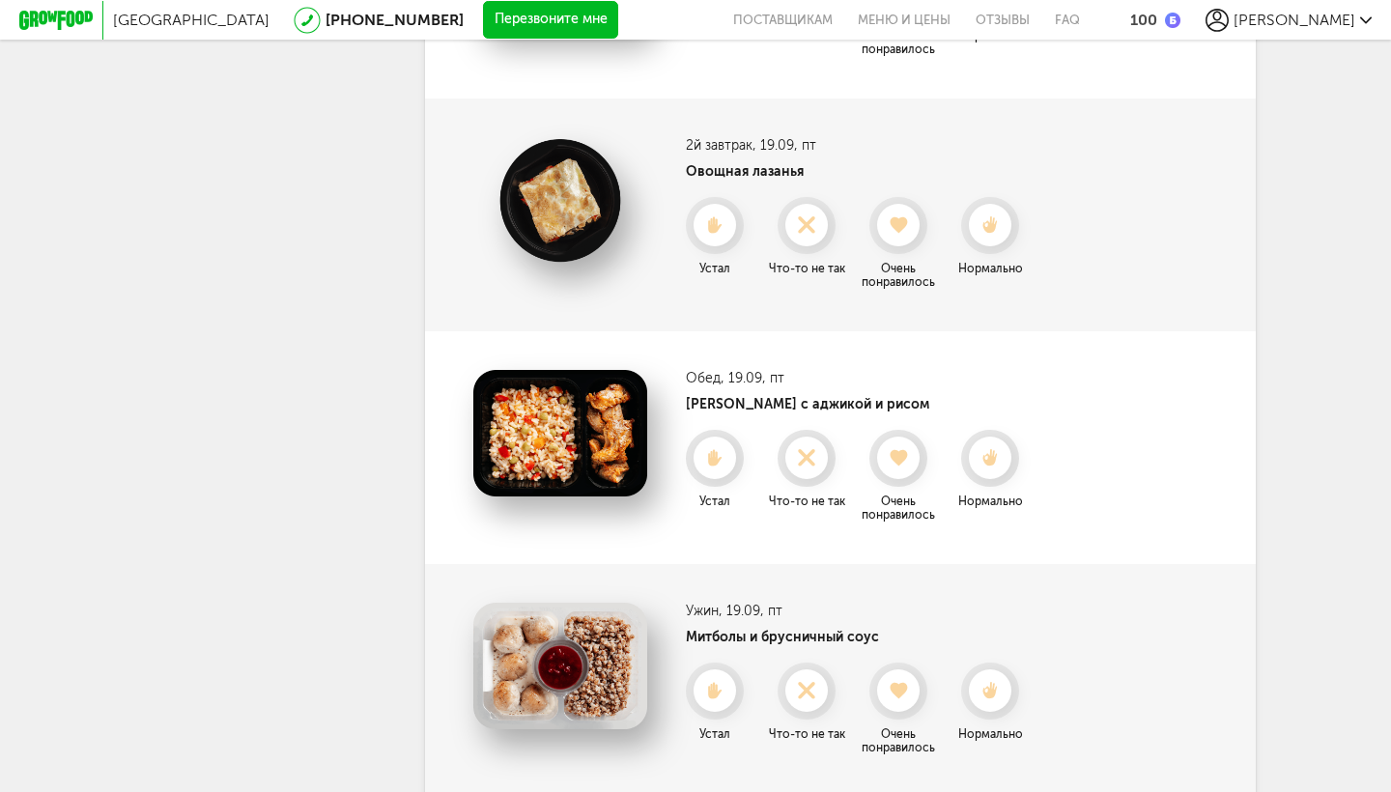
scroll to position [1039, 0]
click at [808, 445] on div at bounding box center [806, 457] width 51 height 51
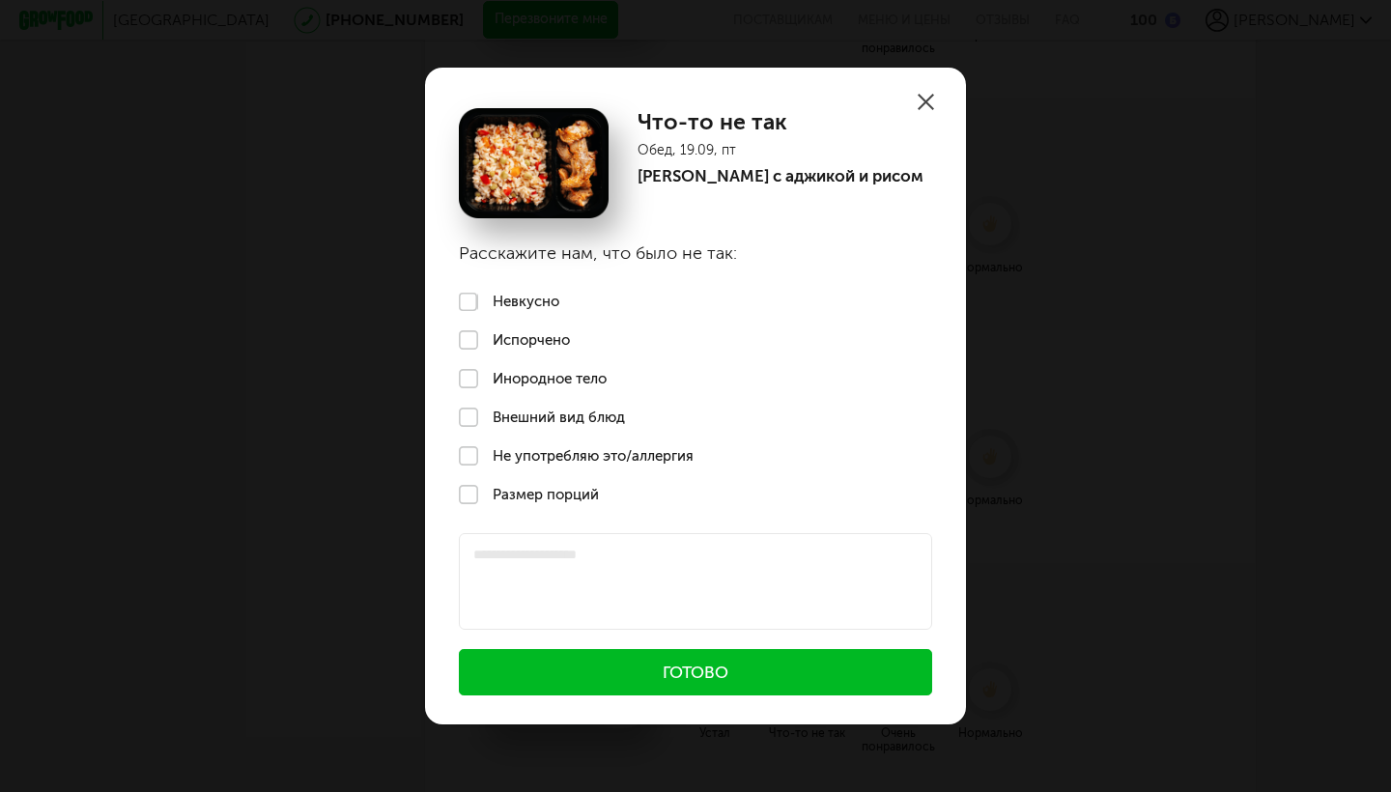
click at [532, 298] on label "Невкусно" at bounding box center [695, 302] width 541 height 39
click at [688, 667] on button "Готово" at bounding box center [695, 672] width 473 height 46
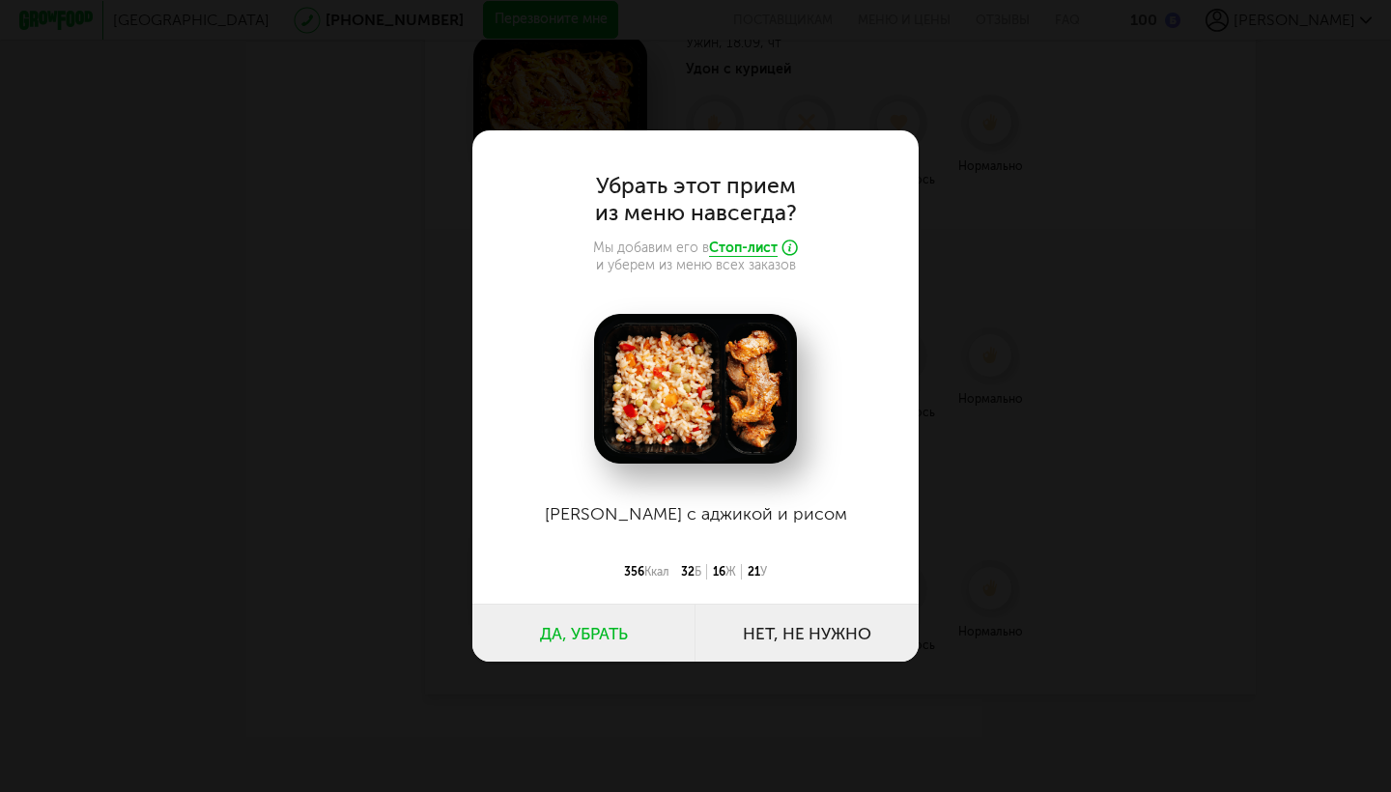
scroll to position [891, 0]
click at [806, 631] on button "Нет, не нужно" at bounding box center [806, 633] width 223 height 58
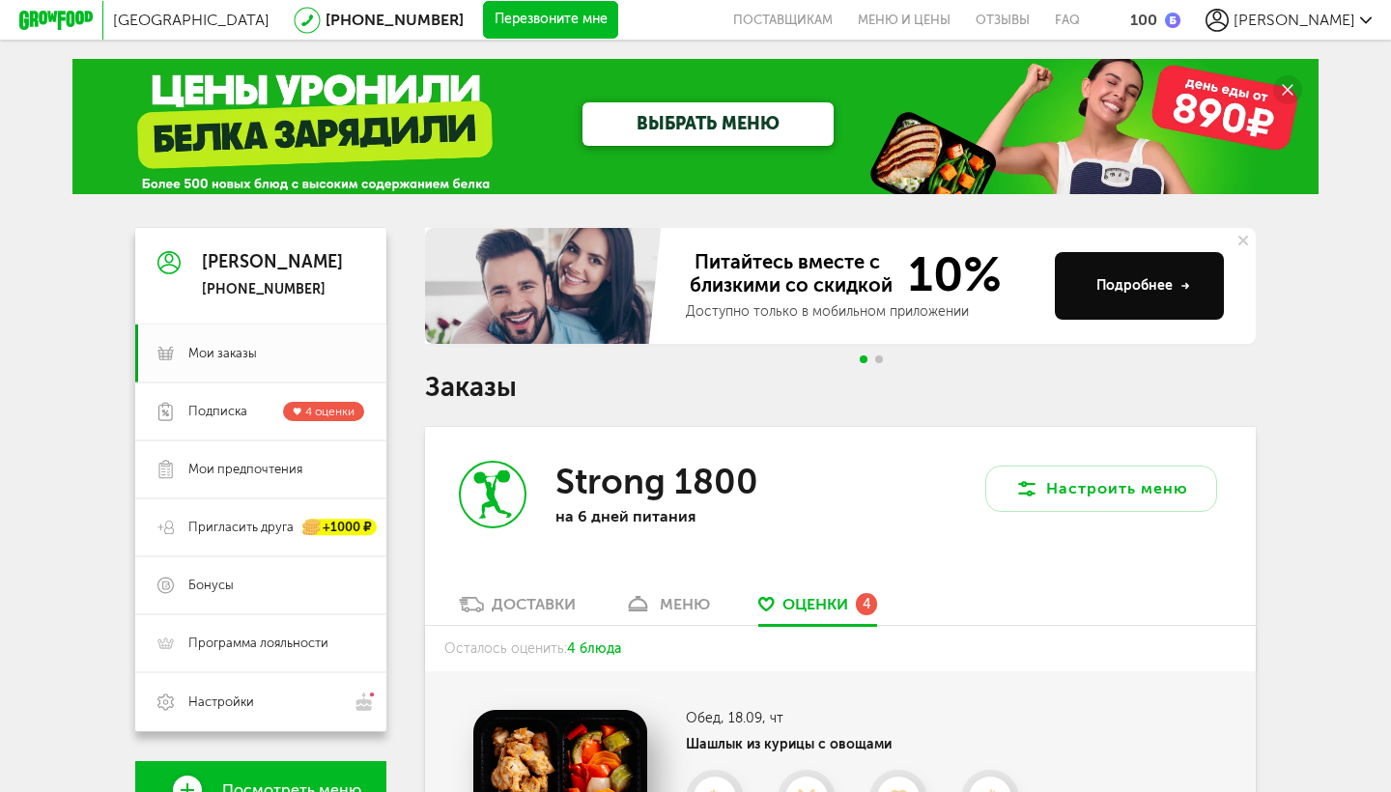
scroll to position [0, 0]
